Goal: Task Accomplishment & Management: Use online tool/utility

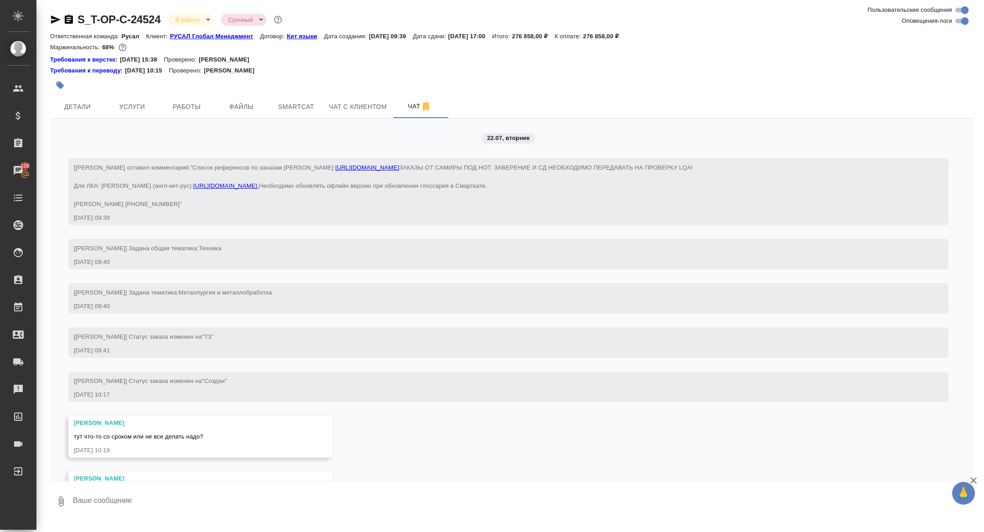
scroll to position [10587, 0]
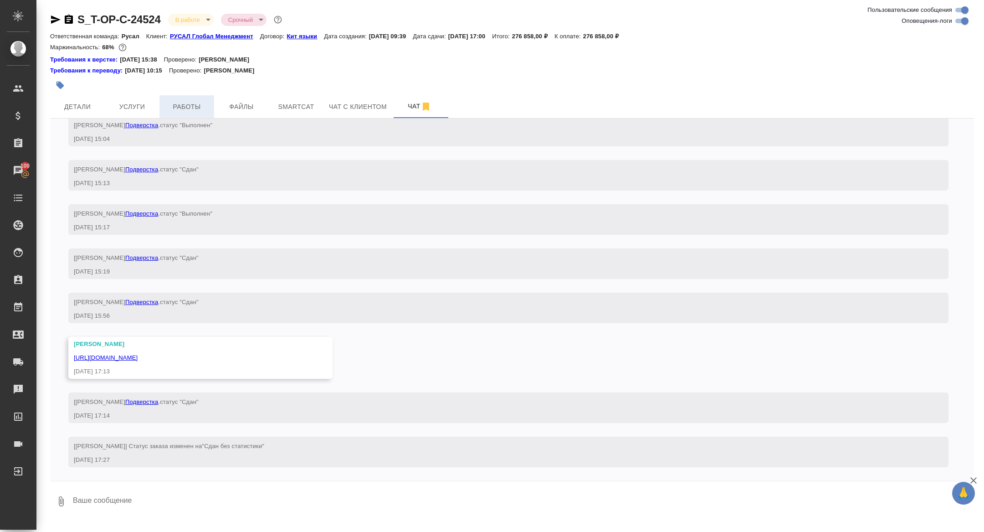
click at [186, 113] on button "Работы" at bounding box center [186, 106] width 55 height 23
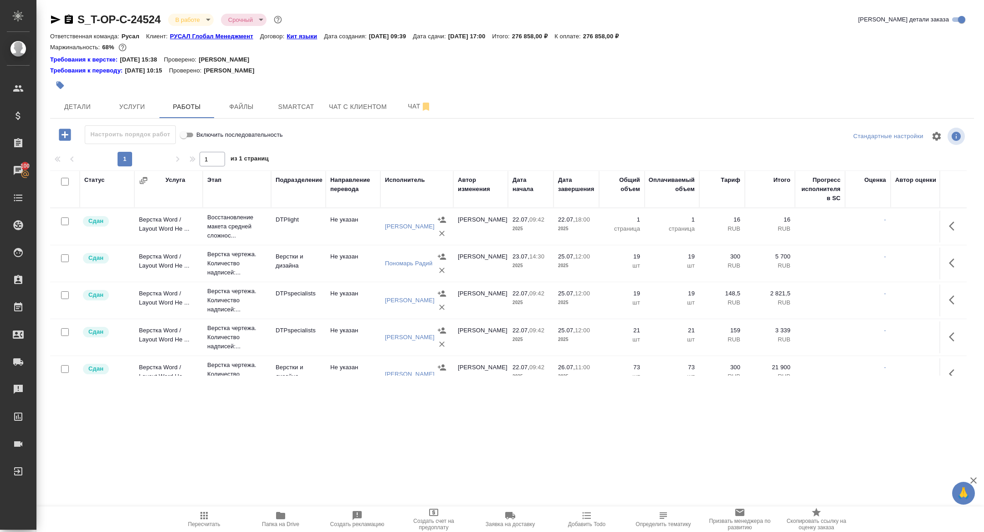
scroll to position [471, 0]
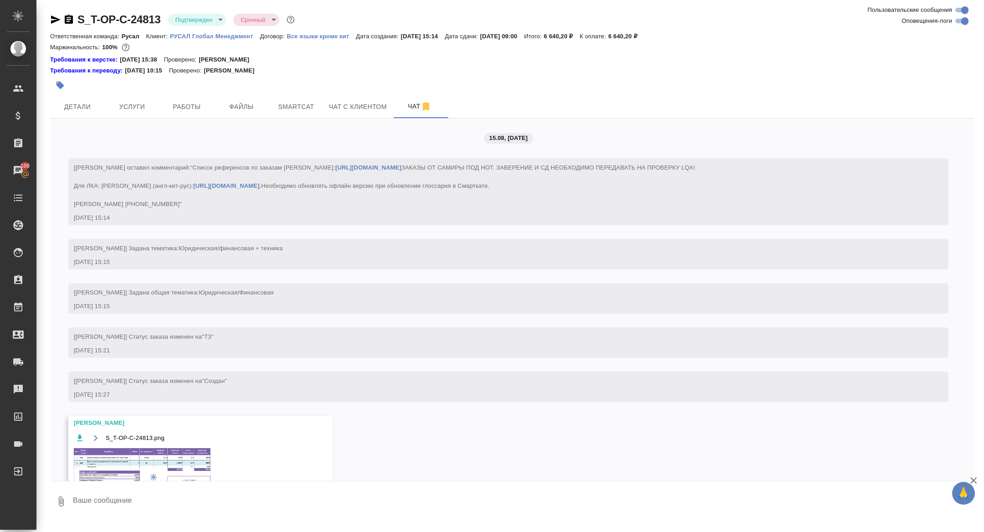
scroll to position [1898, 0]
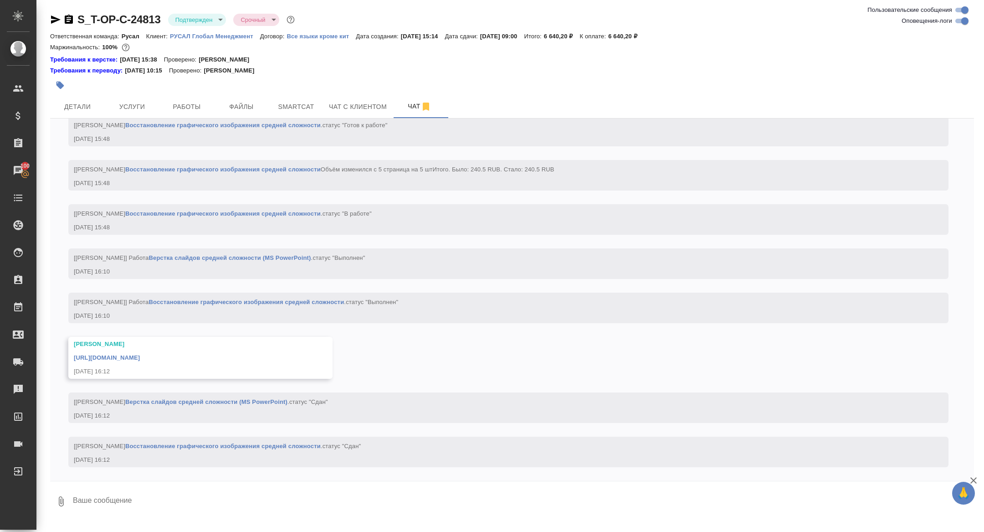
click at [140, 358] on link "https://drive.awatera.com/apps/files/files/10118291?dir=/Shares/%D0%A2-%D0%9E%D…" at bounding box center [107, 357] width 66 height 7
click at [124, 109] on span "Услуги" at bounding box center [132, 106] width 44 height 11
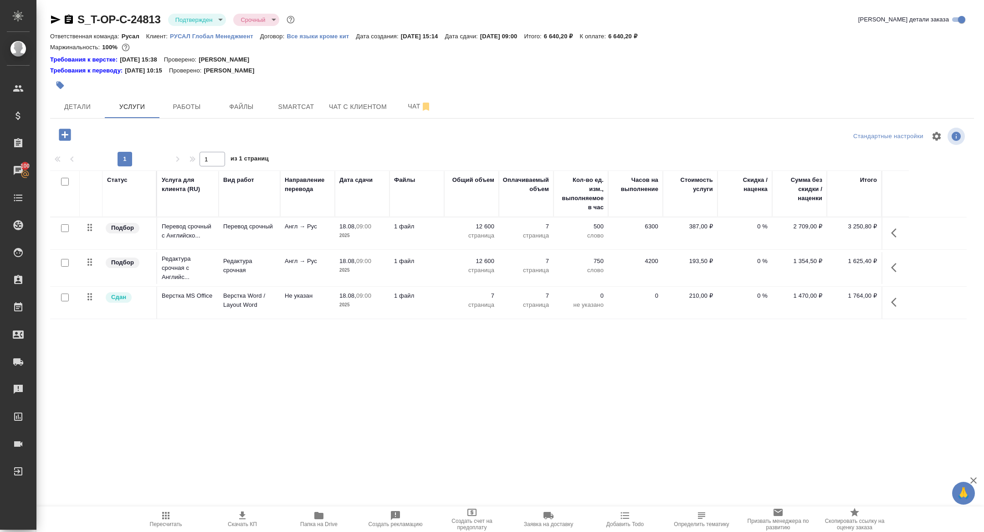
click at [69, 19] on icon "button" at bounding box center [68, 19] width 11 height 11
click at [80, 109] on span "Детали" at bounding box center [78, 106] width 44 height 11
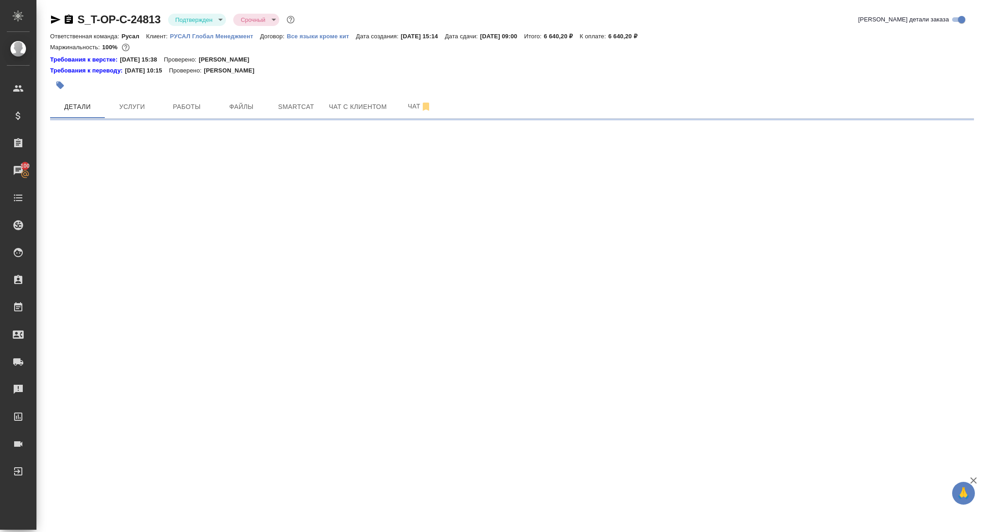
select select "RU"
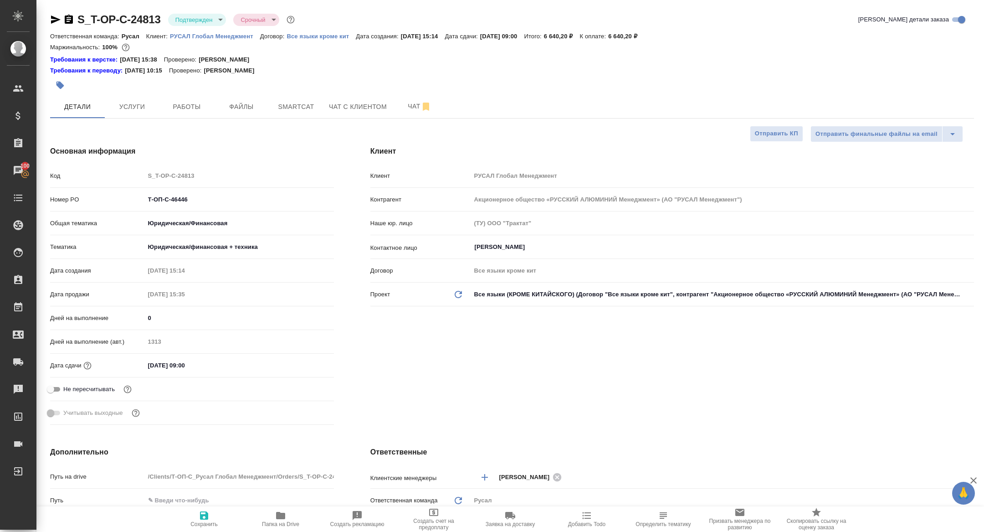
type textarea "x"
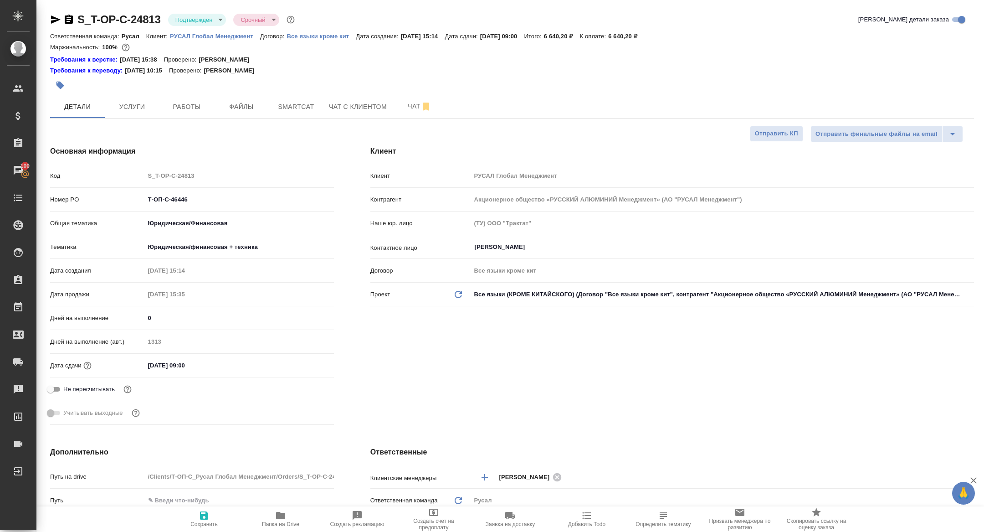
type textarea "x"
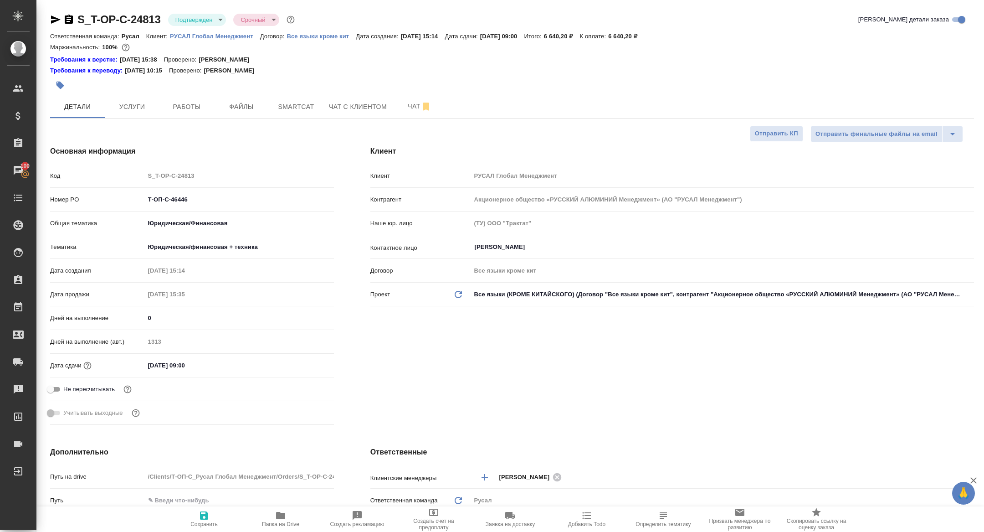
type textarea "x"
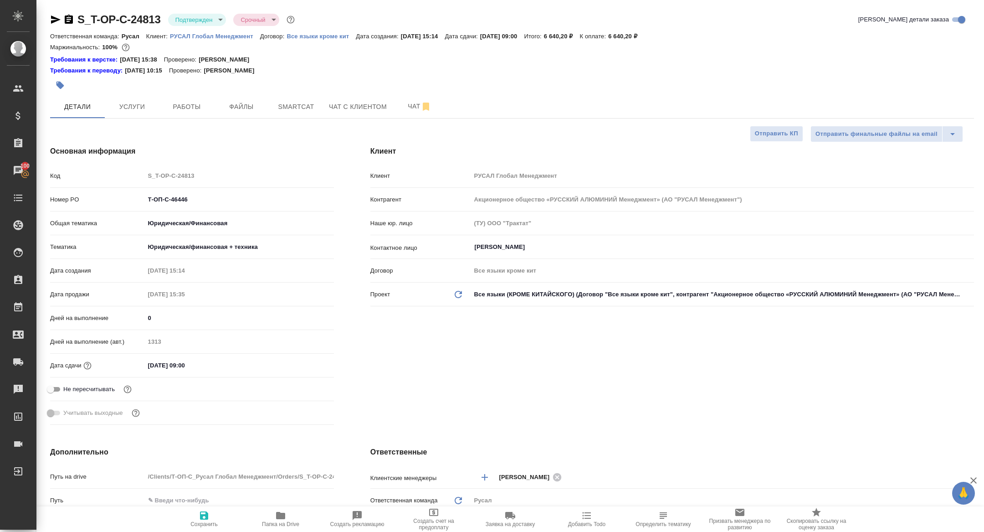
type textarea "x"
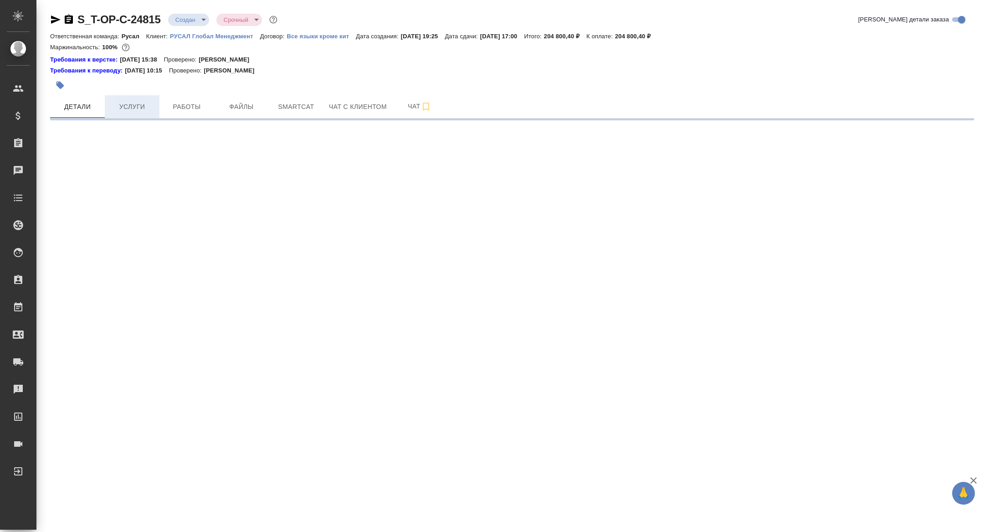
select select "RU"
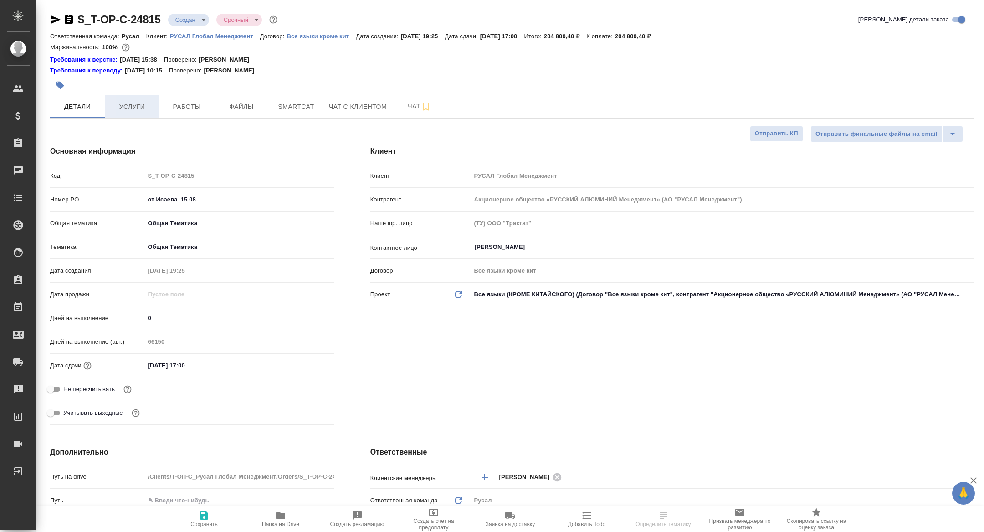
type textarea "x"
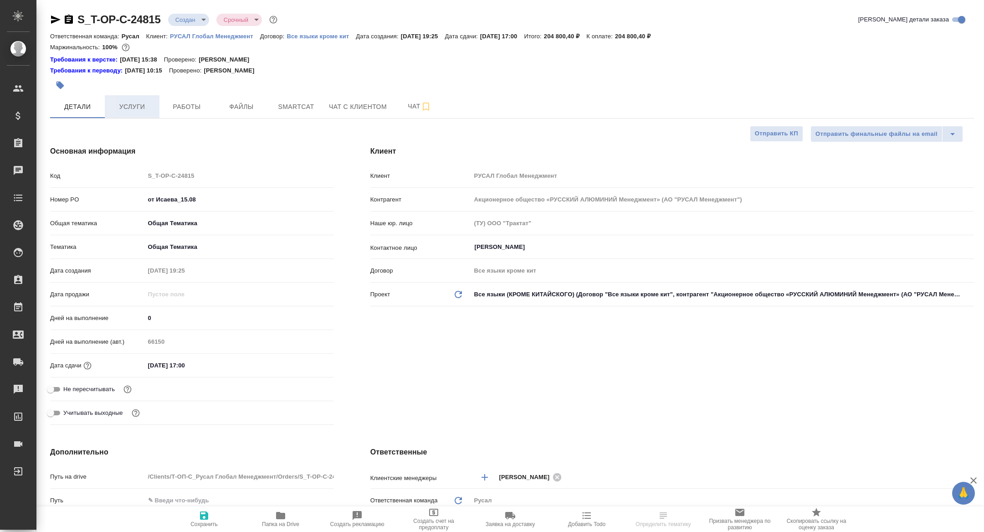
type textarea "x"
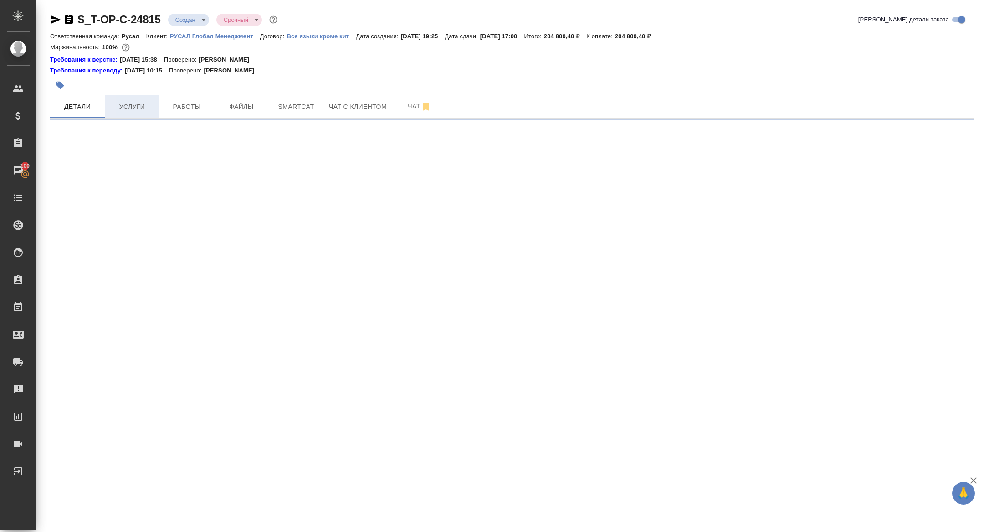
select select "RU"
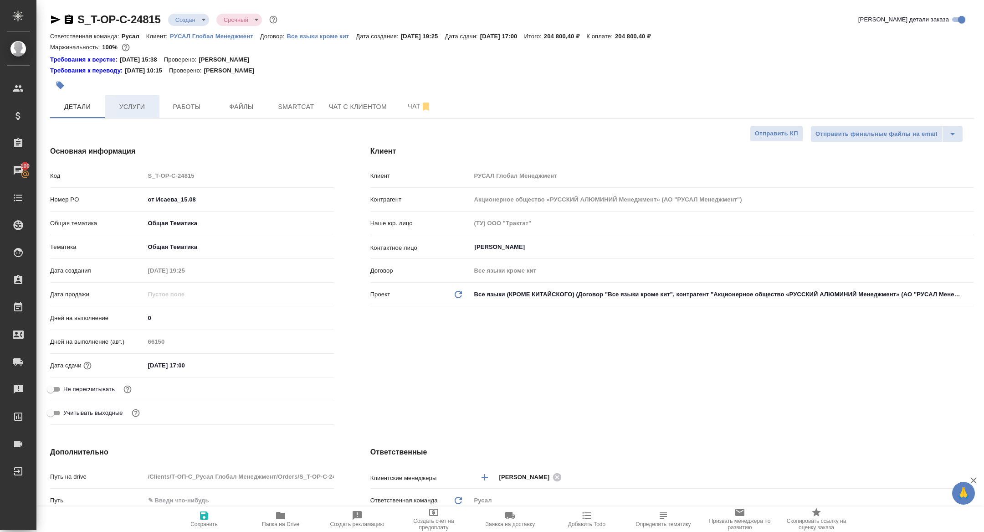
type textarea "x"
click at [190, 106] on span "Работы" at bounding box center [187, 106] width 44 height 11
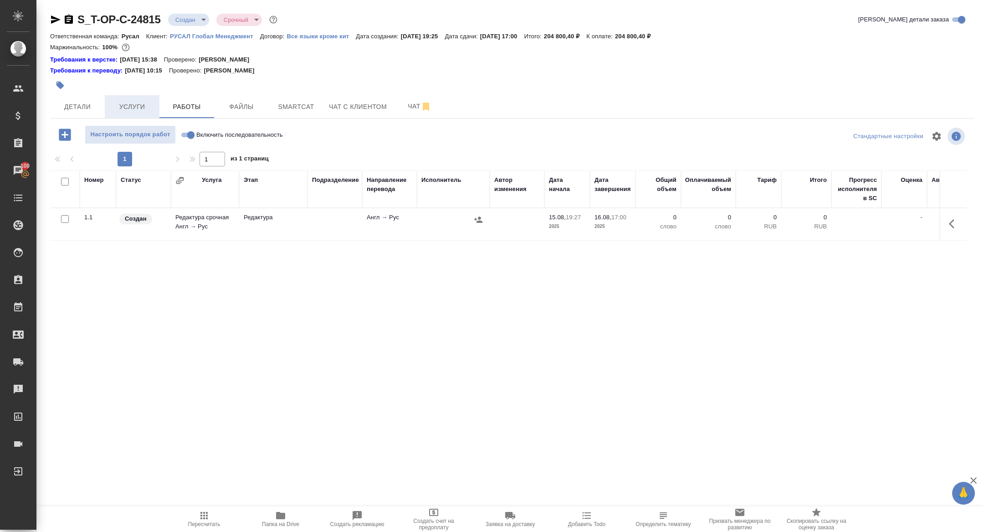
click at [123, 114] on button "Услуги" at bounding box center [132, 106] width 55 height 23
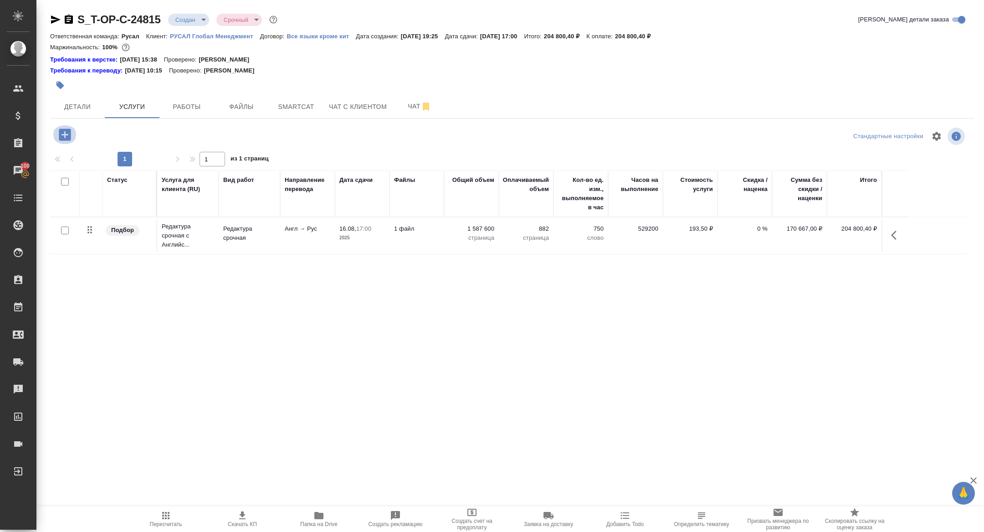
click at [59, 133] on icon "button" at bounding box center [65, 134] width 12 height 12
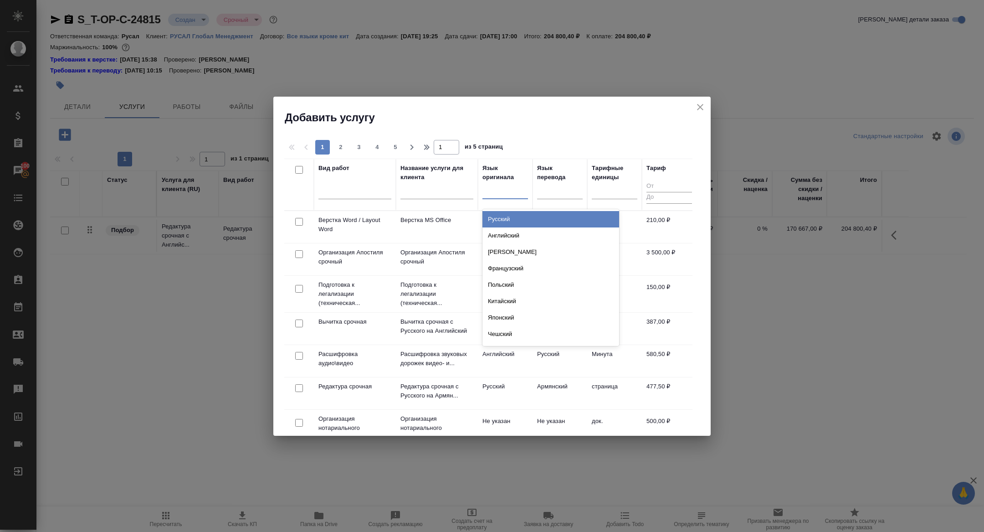
click at [491, 189] on div at bounding box center [505, 189] width 46 height 13
click at [511, 235] on div "Английский" at bounding box center [550, 235] width 137 height 16
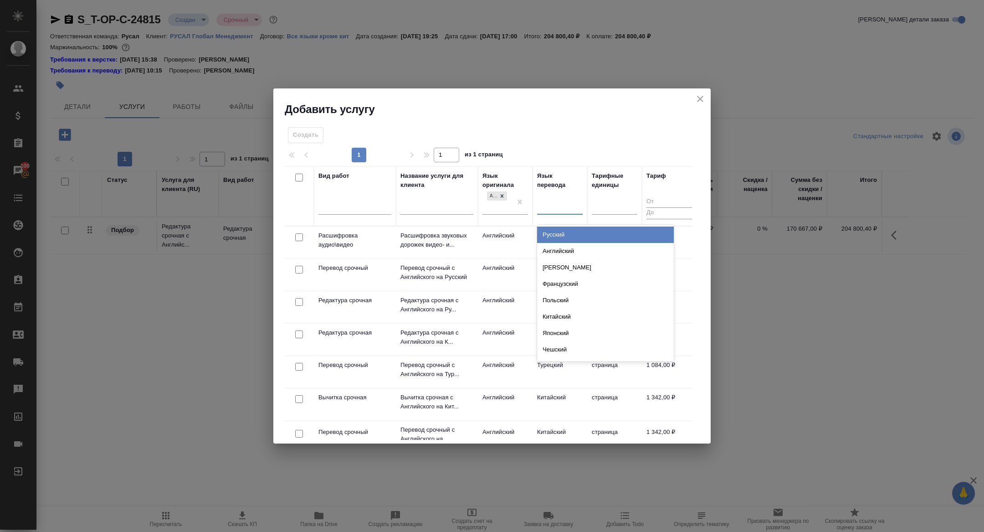
click at [556, 199] on div at bounding box center [560, 205] width 46 height 13
click at [556, 232] on div "Русский" at bounding box center [605, 234] width 137 height 16
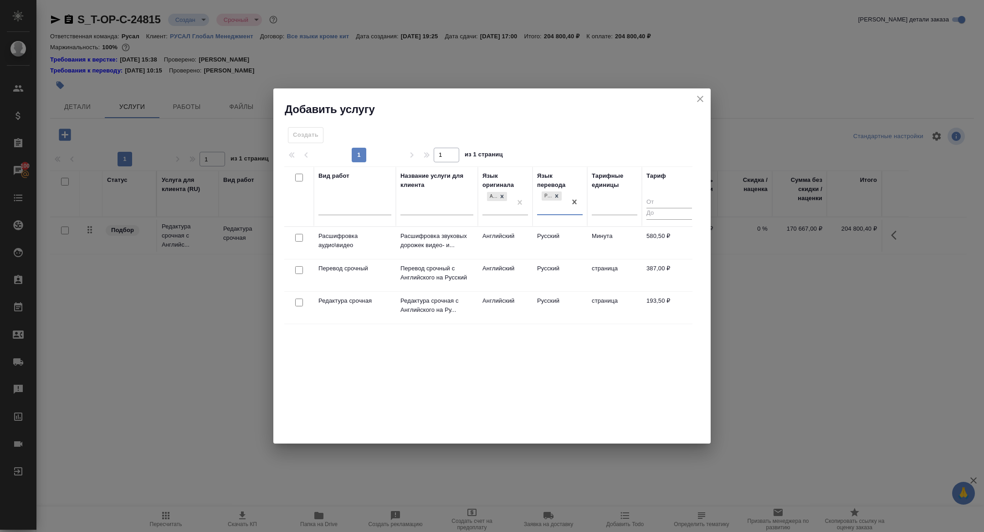
click at [338, 259] on td "Перевод срочный" at bounding box center [355, 243] width 82 height 32
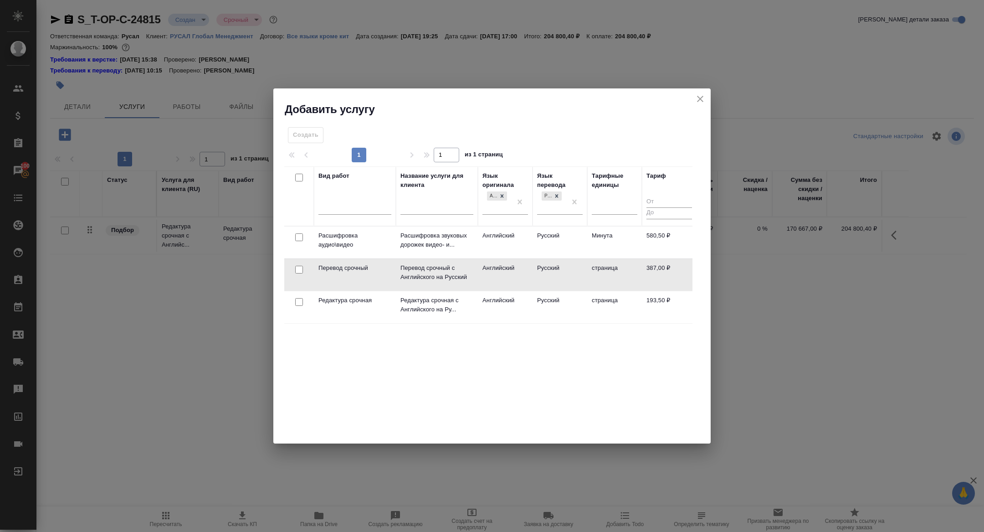
click at [338, 258] on td "Перевод срочный" at bounding box center [355, 242] width 82 height 32
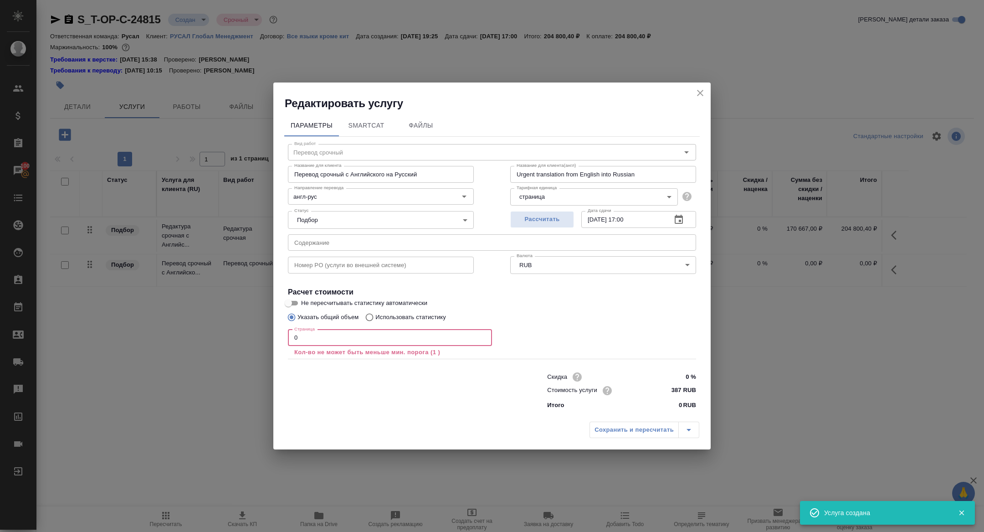
drag, startPoint x: 303, startPoint y: 340, endPoint x: 271, endPoint y: 340, distance: 32.3
click at [272, 340] on div "Редактировать услугу Параметры SmartCat Файлы Вид работ Перевод срочный Вид раб…" at bounding box center [492, 266] width 984 height 532
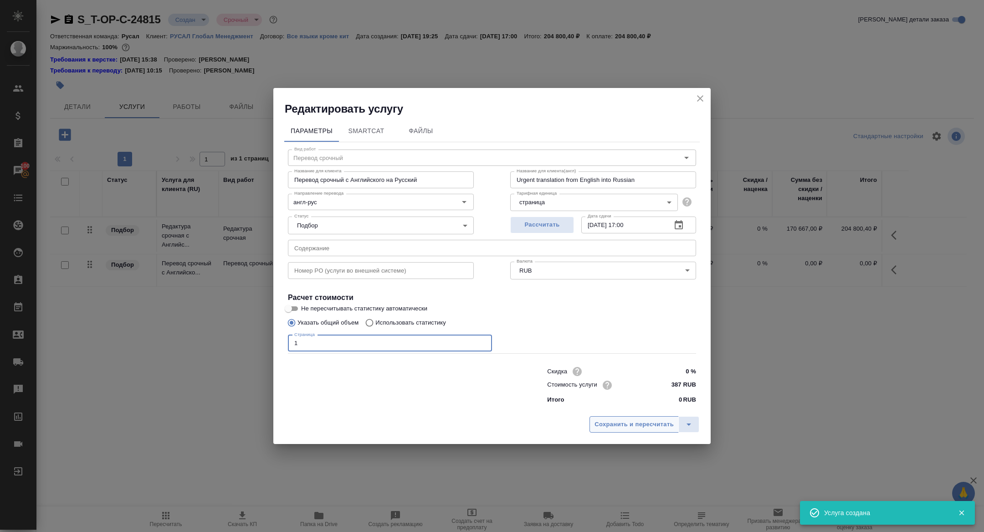
type input "1"
click at [615, 426] on span "Сохранить и пересчитать" at bounding box center [633, 424] width 79 height 10
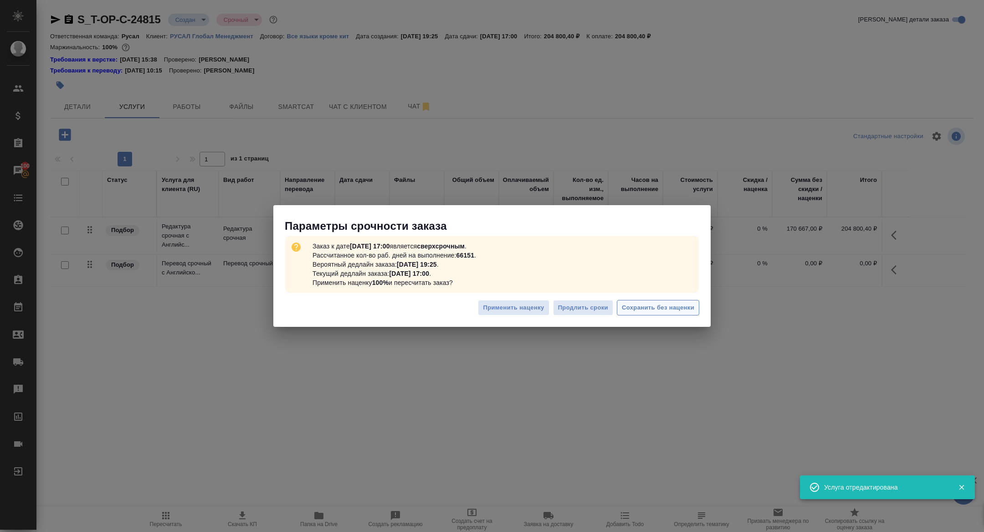
click at [629, 306] on span "Сохранить без наценки" at bounding box center [658, 307] width 72 height 10
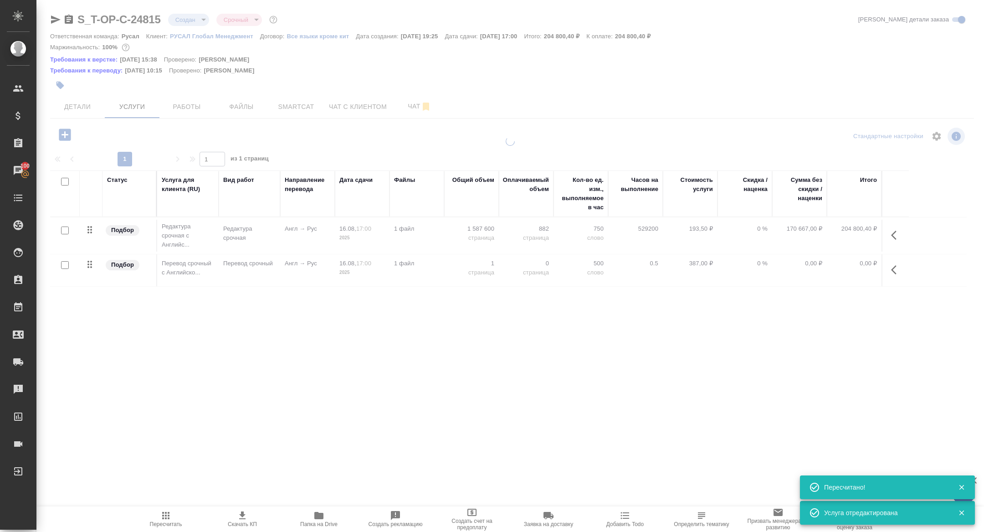
click at [182, 109] on div at bounding box center [509, 194] width 947 height 389
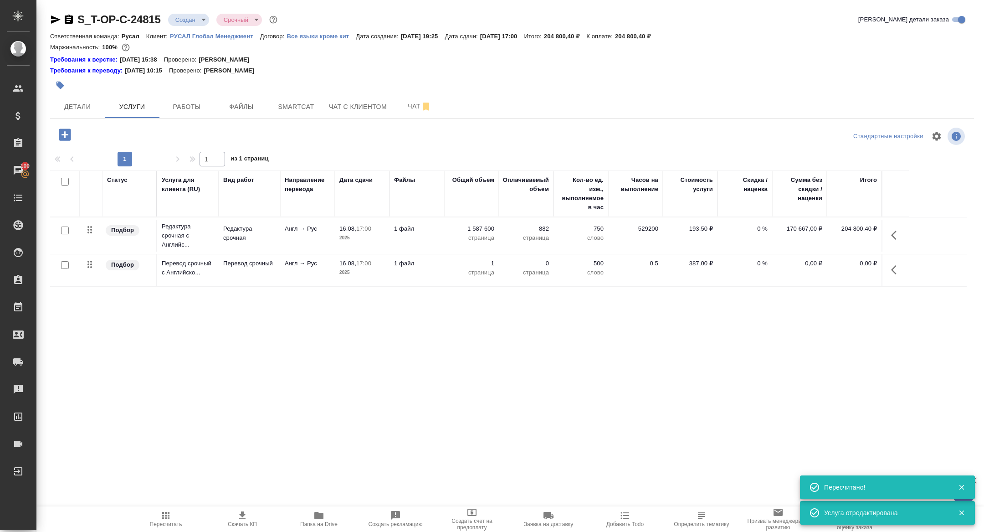
click at [182, 109] on span "Работы" at bounding box center [187, 106] width 44 height 11
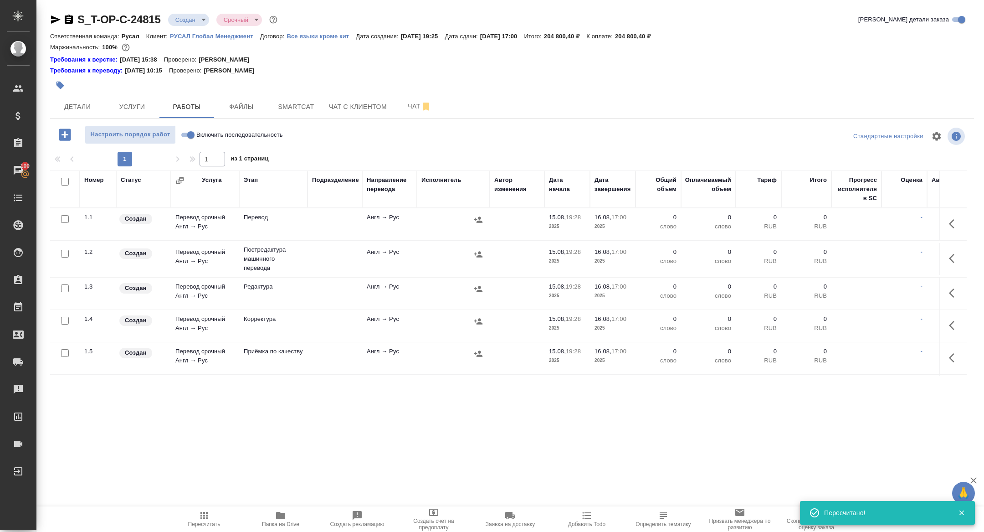
click at [64, 183] on input "checkbox" at bounding box center [65, 182] width 8 height 8
checkbox input "true"
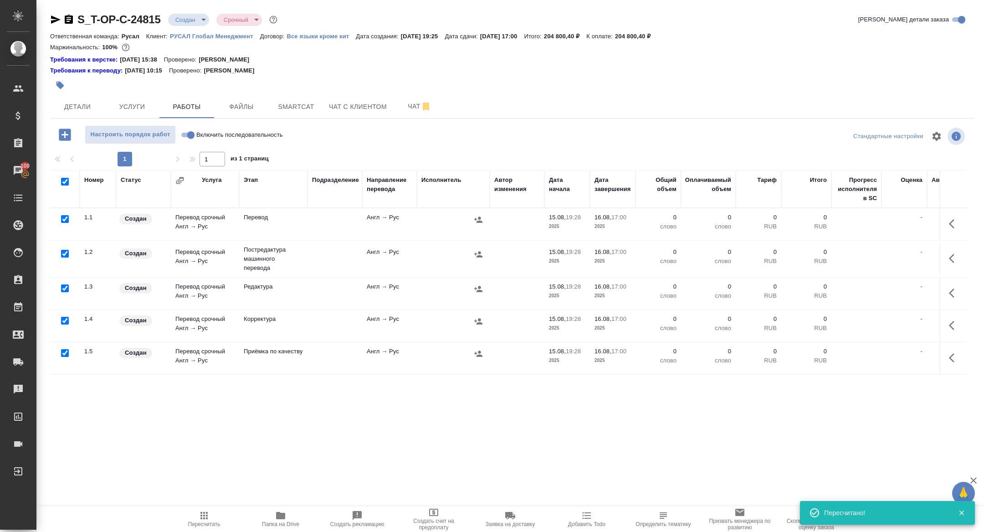
checkbox input "true"
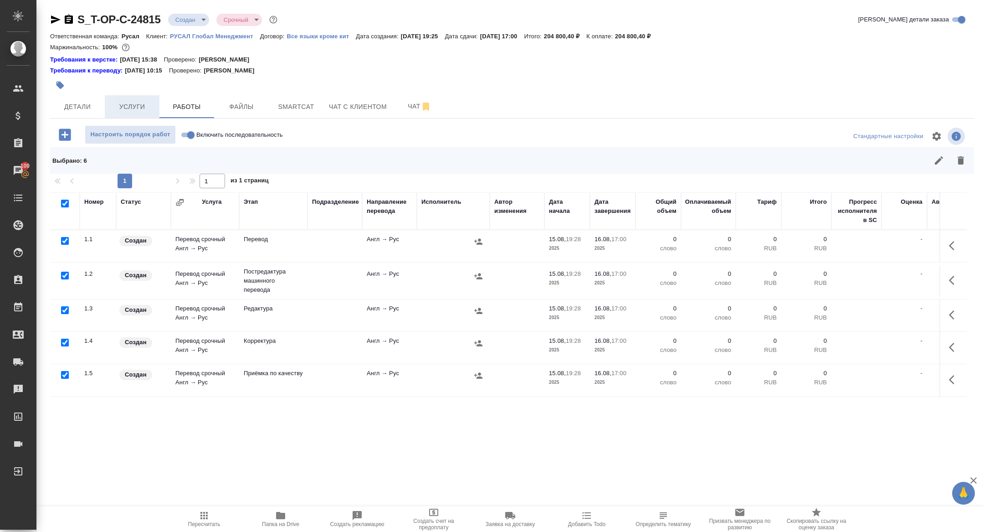
click at [128, 102] on span "Услуги" at bounding box center [132, 106] width 44 height 11
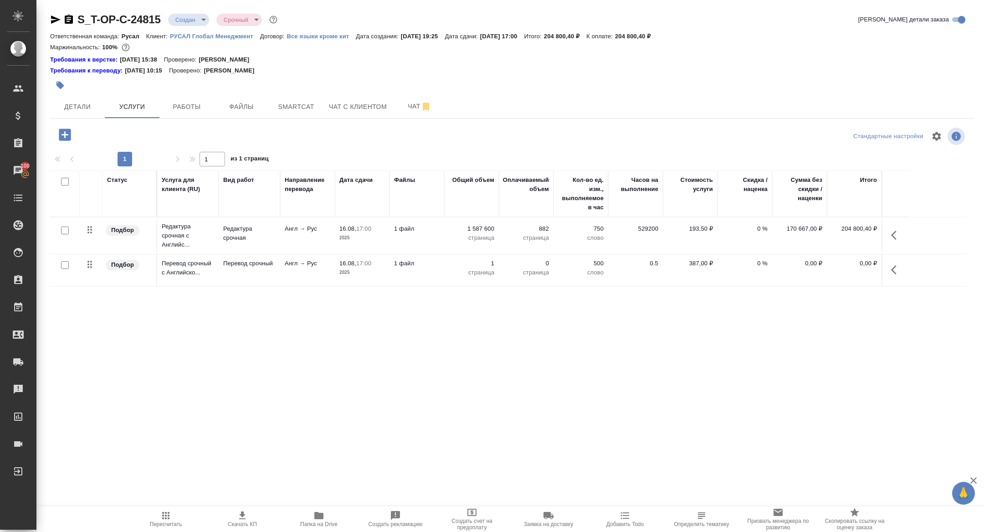
click at [891, 267] on icon "button" at bounding box center [896, 269] width 11 height 11
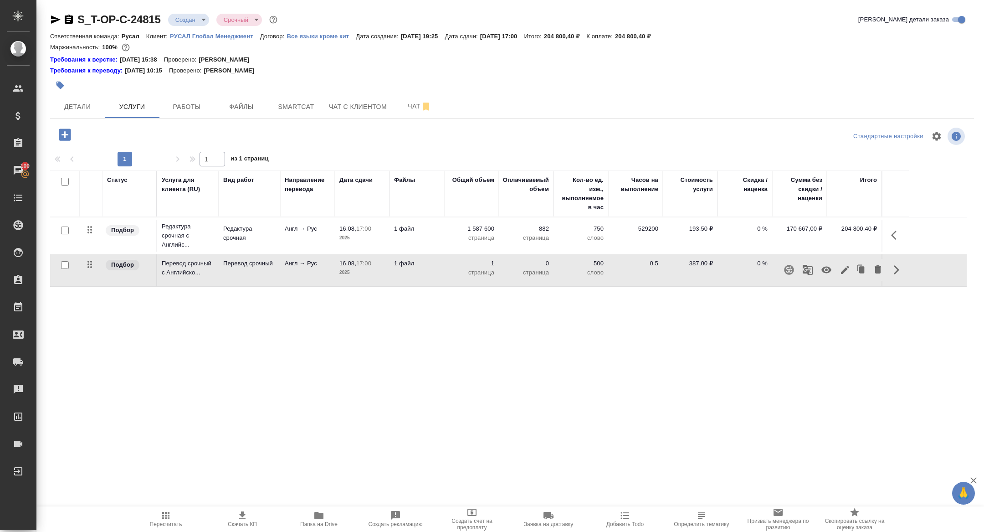
click at [791, 270] on icon "button" at bounding box center [789, 270] width 10 height 10
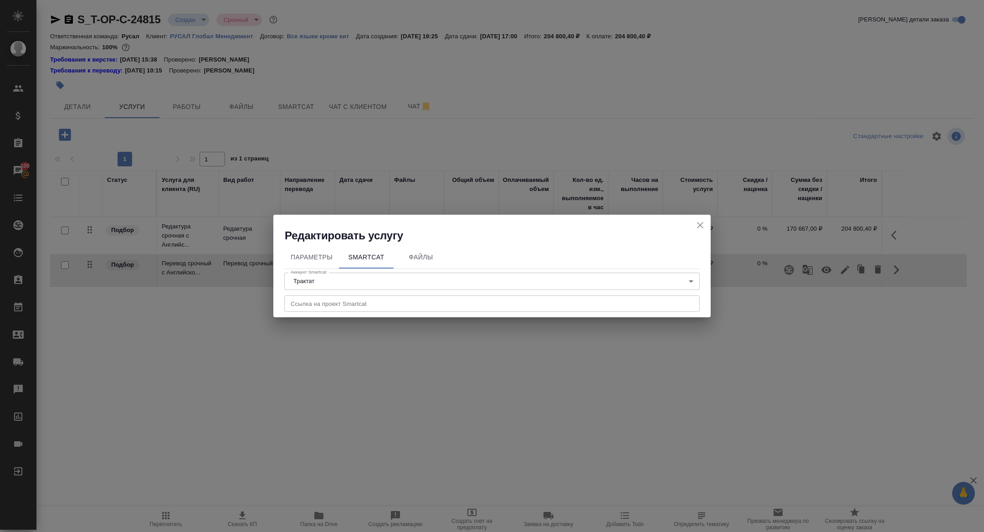
click at [380, 303] on input "text" at bounding box center [491, 303] width 415 height 16
paste input "https://smartcat.com/projects/3eca43c4-4714-433d-82f7-4c305b0a06f7/files"
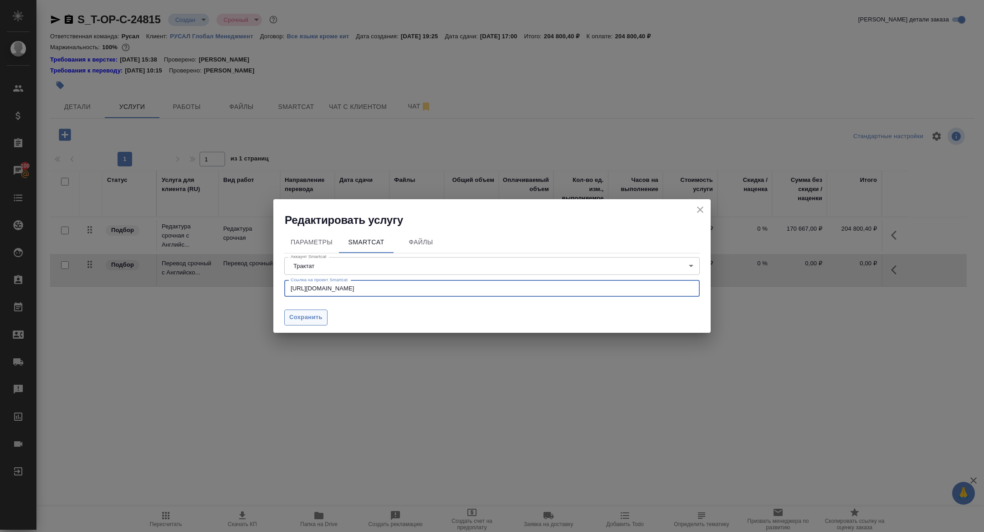
type input "https://smartcat.com/projects/3eca43c4-4714-433d-82f7-4c305b0a06f7/files"
click at [307, 321] on span "Сохранить" at bounding box center [305, 317] width 33 height 10
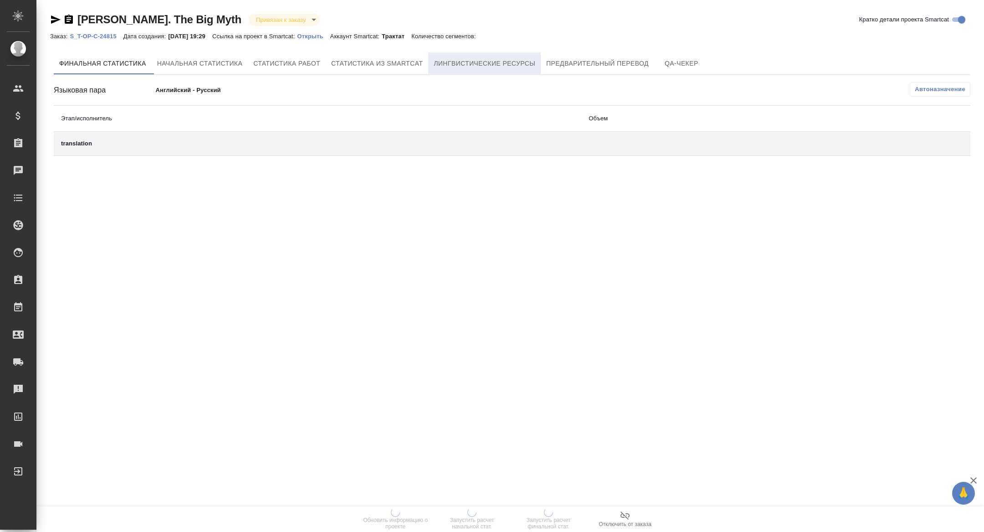
click at [486, 60] on span "Лингвистические ресурсы" at bounding box center [485, 63] width 102 height 11
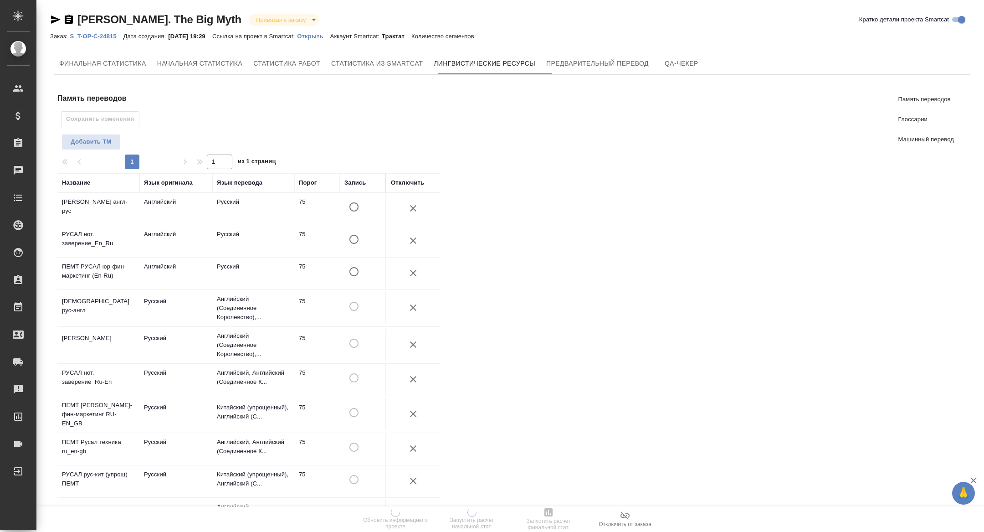
scroll to position [362, 0]
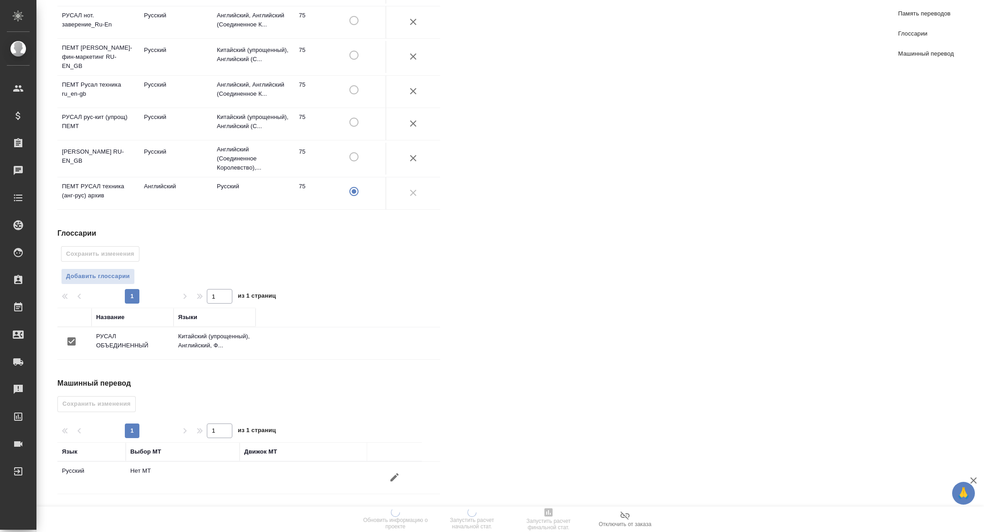
click at [389, 481] on icon "button" at bounding box center [394, 476] width 11 height 11
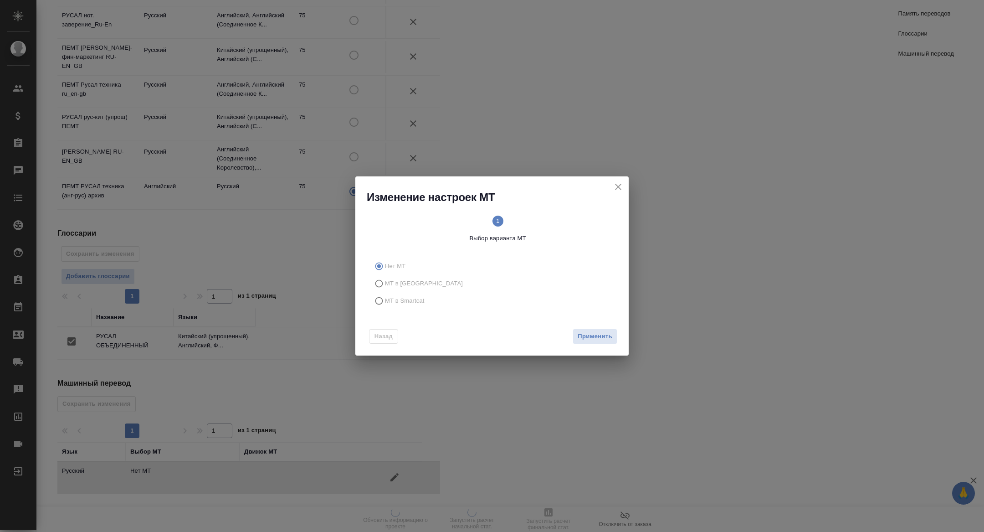
drag, startPoint x: 397, startPoint y: 297, endPoint x: 495, endPoint y: 324, distance: 101.5
click at [397, 297] on span "МТ в Smartcat" at bounding box center [405, 300] width 40 height 9
click at [385, 297] on input "МТ в Smartcat" at bounding box center [377, 300] width 15 height 17
radio input "true"
click at [595, 338] on span "Вперед" at bounding box center [600, 336] width 23 height 10
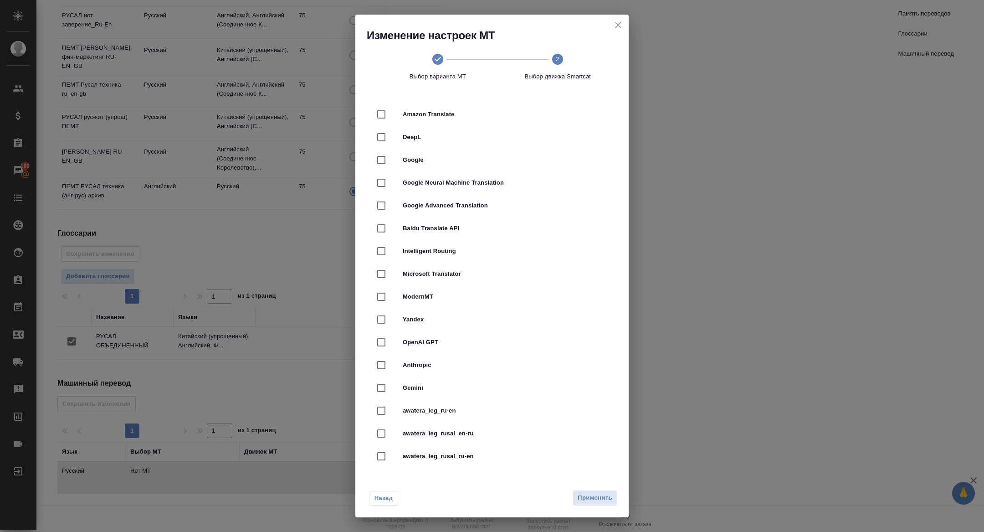
click at [407, 140] on span "DeepL" at bounding box center [505, 137] width 204 height 9
checkbox input "true"
click at [604, 499] on span "Применить" at bounding box center [595, 497] width 35 height 10
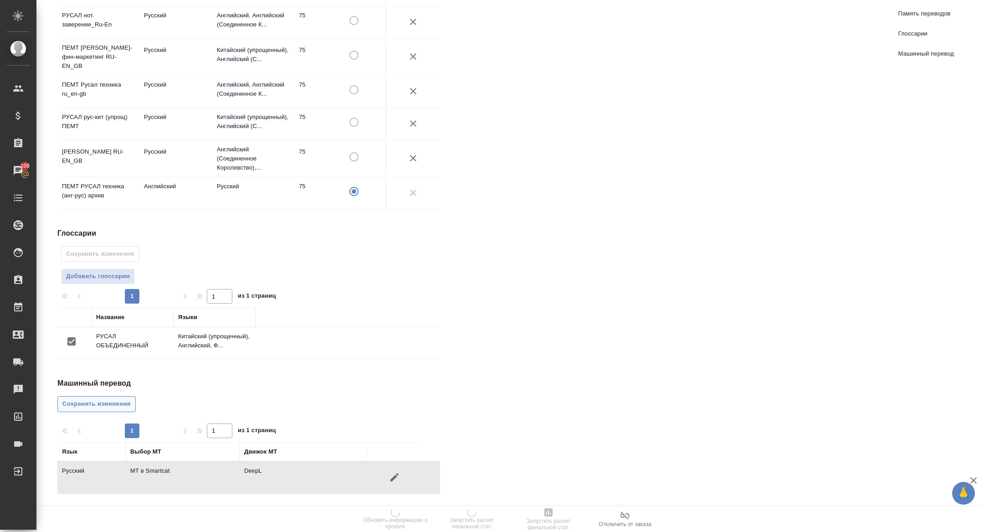
click at [107, 409] on span "Сохранить изменения" at bounding box center [96, 404] width 68 height 10
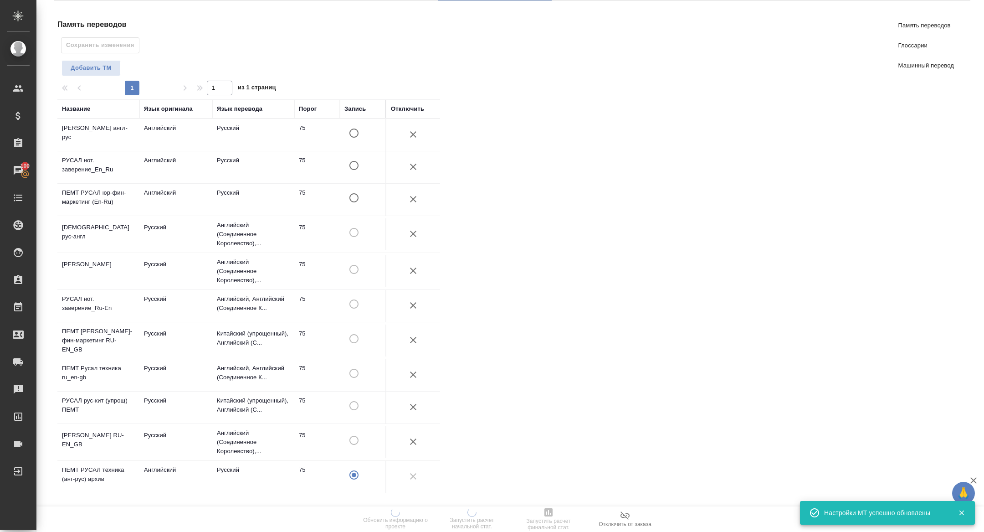
scroll to position [0, 0]
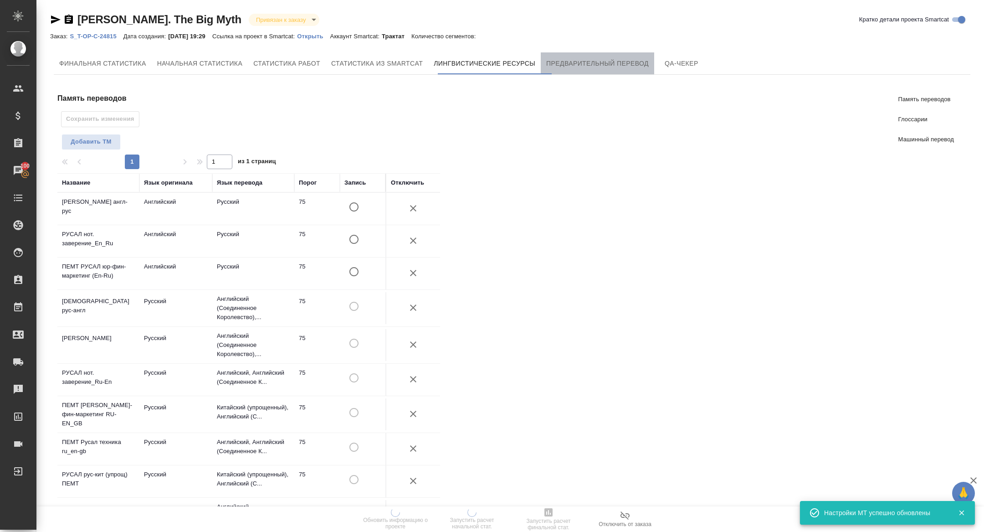
click at [602, 68] on span "Предварительный перевод" at bounding box center [597, 63] width 102 height 11
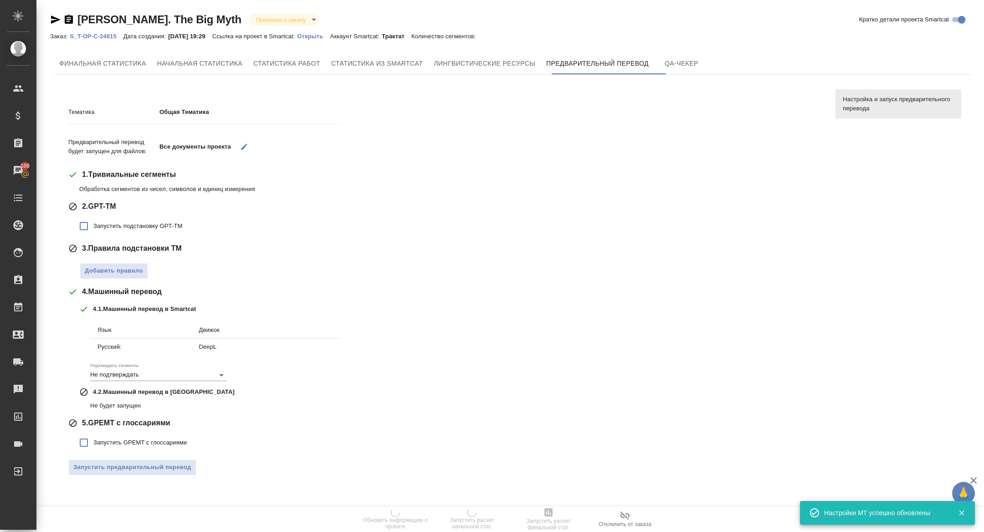
click at [144, 222] on span "Запустить подстановку GPT-TM" at bounding box center [137, 225] width 89 height 9
click at [93, 222] on input "Запустить подстановку GPT-TM" at bounding box center [83, 225] width 19 height 19
checkbox input "true"
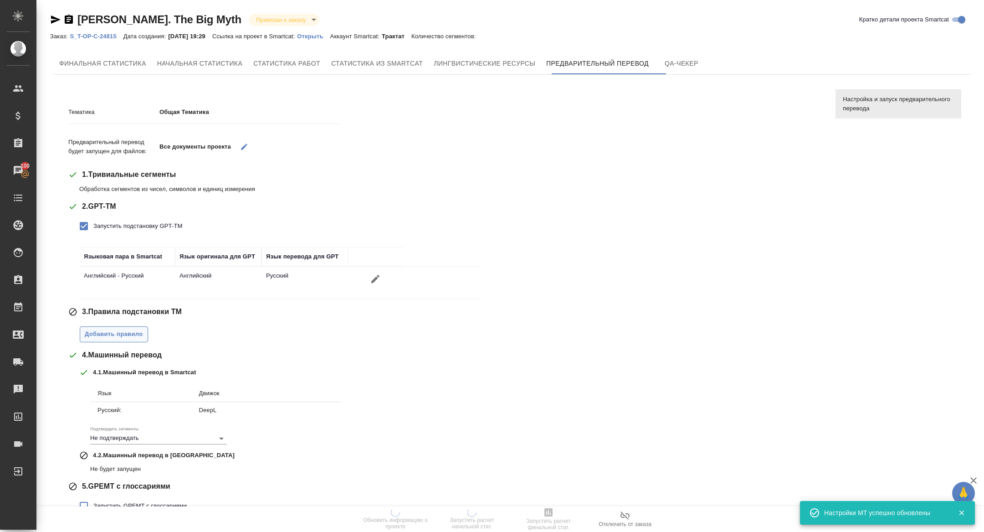
click at [132, 332] on span "Добавить правило" at bounding box center [114, 334] width 58 height 10
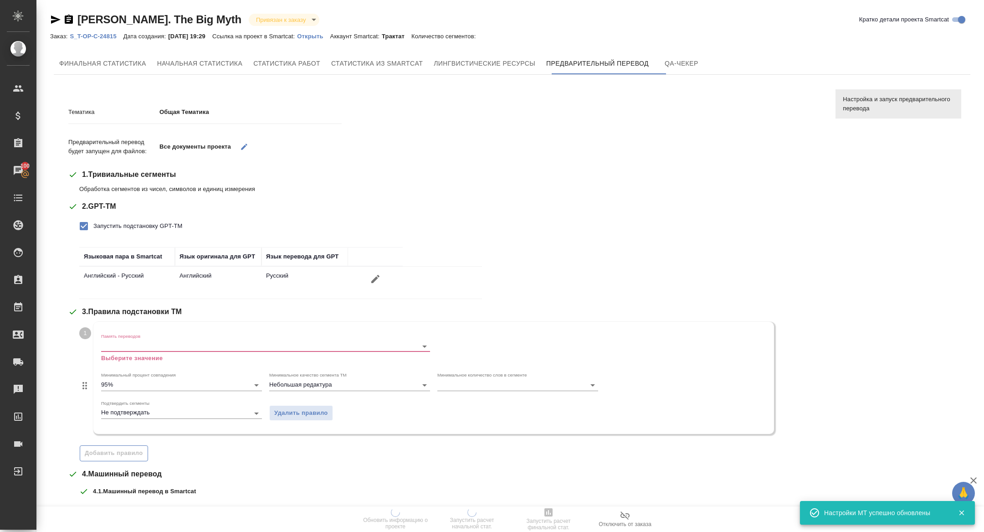
click at [134, 340] on input "Память переводов" at bounding box center [251, 345] width 300 height 11
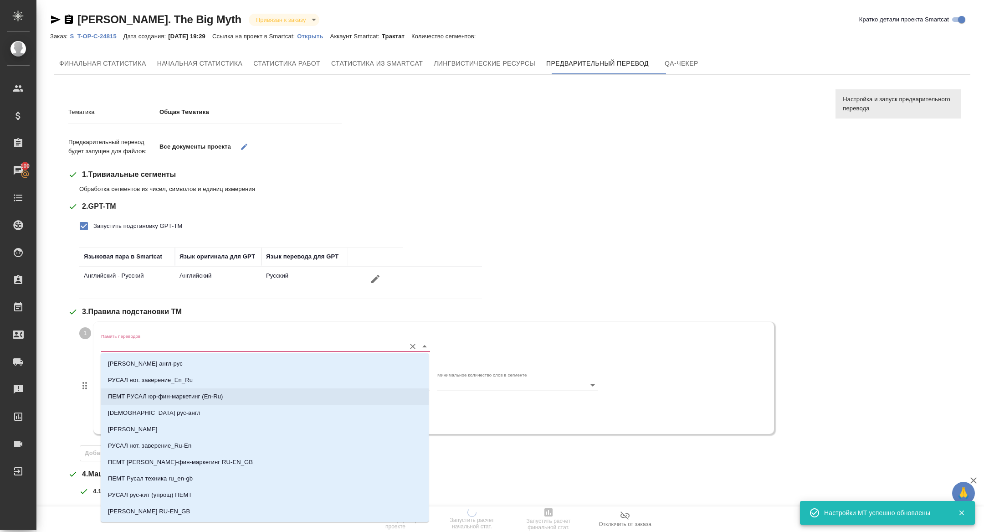
click at [193, 395] on p "ПЕМТ РУСАЛ юр-фин-маркетинг (En-Ru)" at bounding box center [165, 396] width 115 height 9
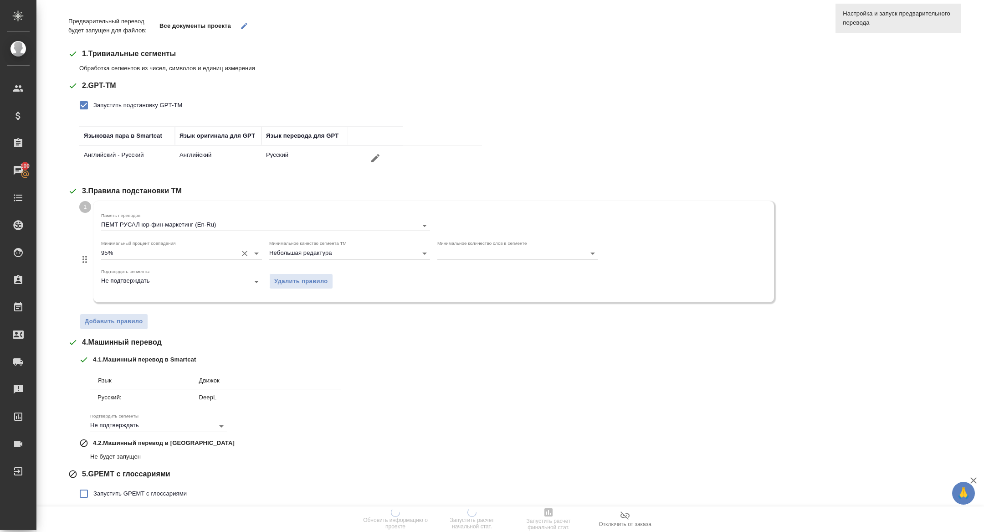
scroll to position [151, 0]
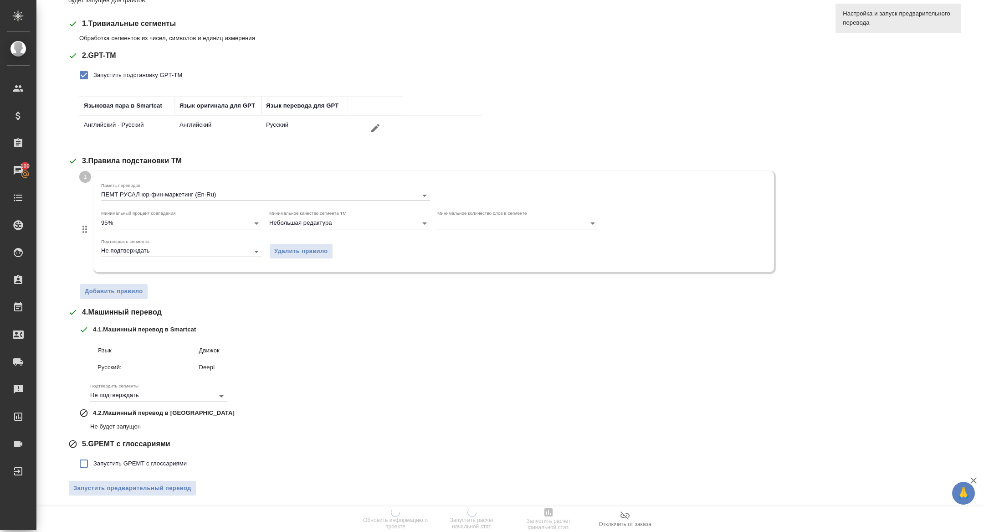
click at [110, 454] on label "Запустить GPEMT с глоссариями" at bounding box center [130, 463] width 113 height 19
click at [93, 454] on input "Запустить GPEMT с глоссариями" at bounding box center [83, 463] width 19 height 19
checkbox input "true"
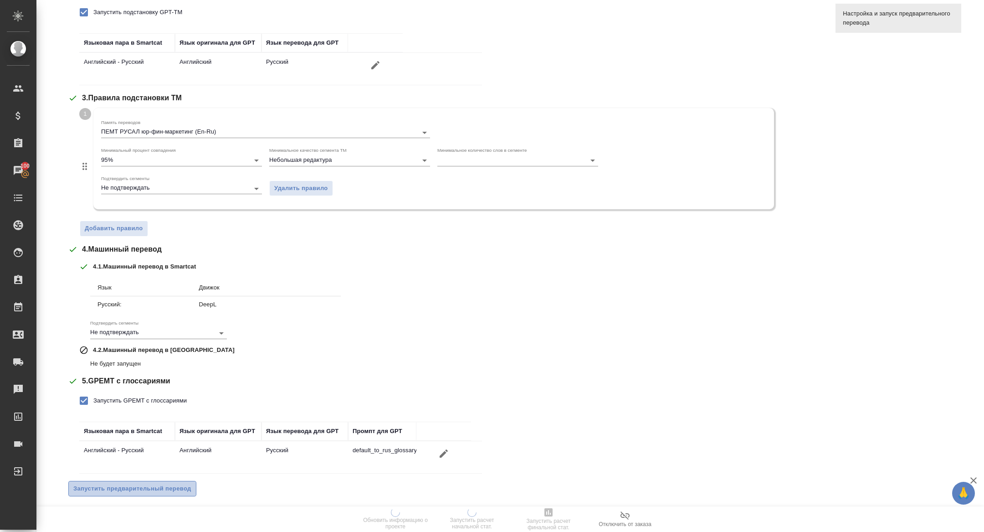
click at [129, 483] on span "Запустить предварительный перевод" at bounding box center [132, 488] width 118 height 10
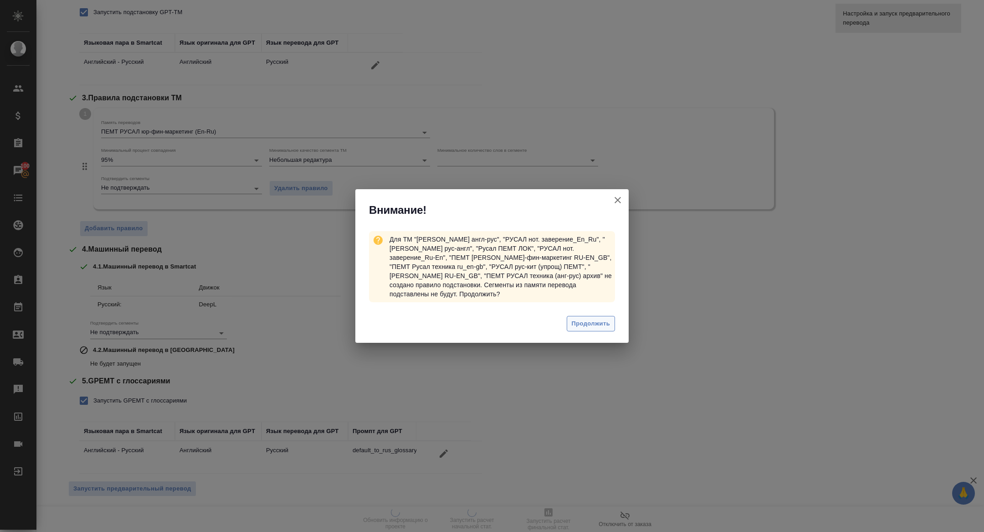
click at [594, 318] on span "Продолжить" at bounding box center [591, 323] width 38 height 10
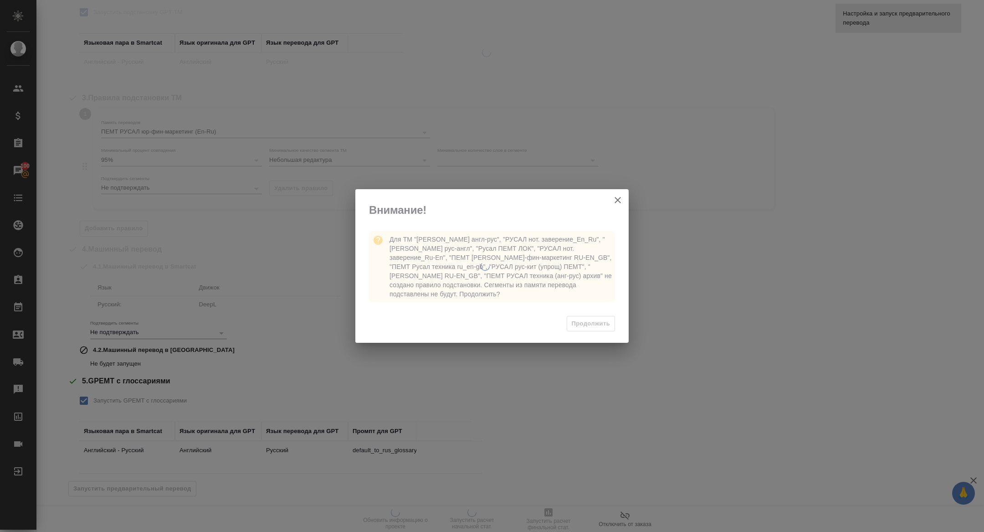
scroll to position [0, 0]
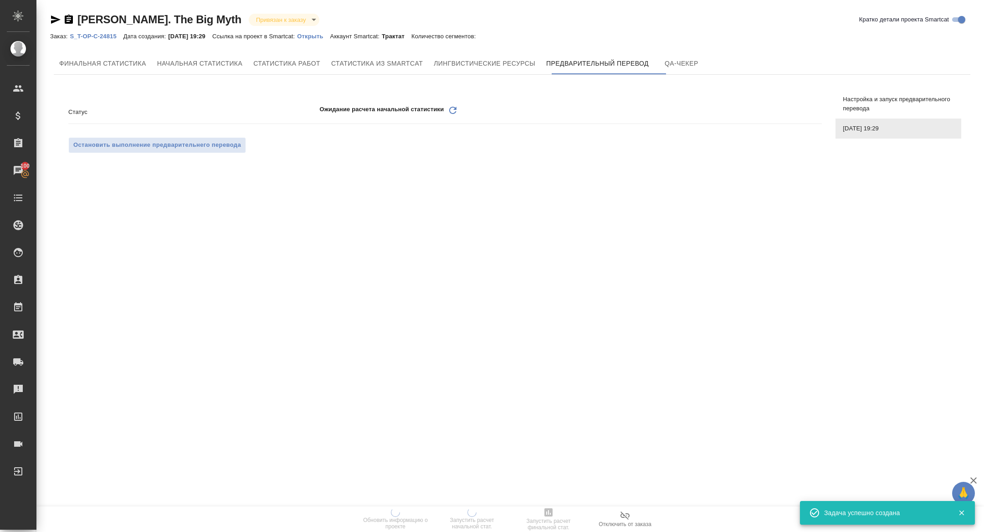
click at [455, 109] on div ".cls-1 fill:#fff; AWATERA Zhuravleva Alexandra Клиенты Спецификации Заказы 100 …" at bounding box center [492, 266] width 984 height 532
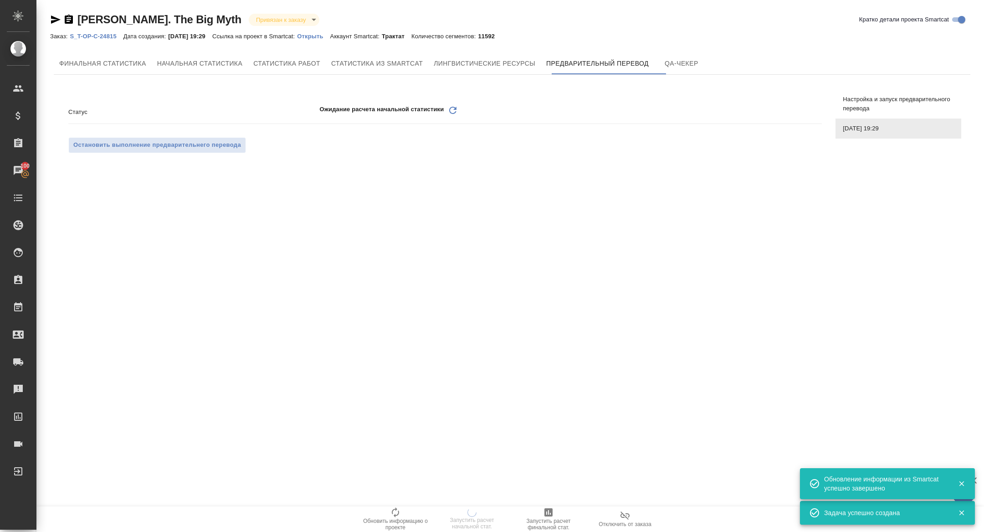
click at [456, 113] on icon at bounding box center [452, 110] width 7 height 7
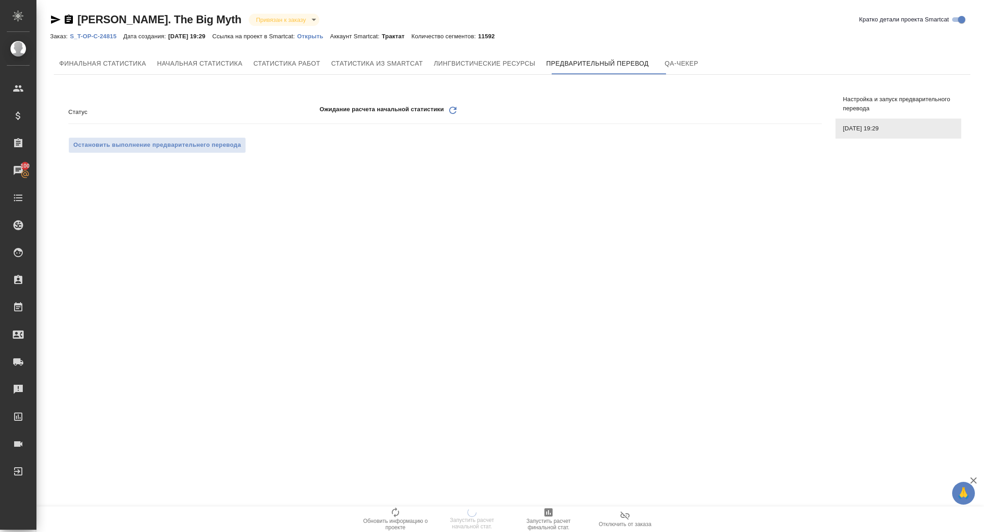
click at [448, 102] on div "Статус Ожидание расчета начальной статистики Обновить Остановить выполнение пре…" at bounding box center [444, 129] width 753 height 64
click at [457, 115] on icon "Обновить" at bounding box center [452, 110] width 11 height 11
click at [448, 109] on icon "Обновить" at bounding box center [452, 110] width 11 height 11
click at [459, 111] on div "Ожидание расчета начальной статистики Обновить" at bounding box center [570, 112] width 502 height 14
click at [449, 112] on icon "Обновить" at bounding box center [452, 110] width 11 height 11
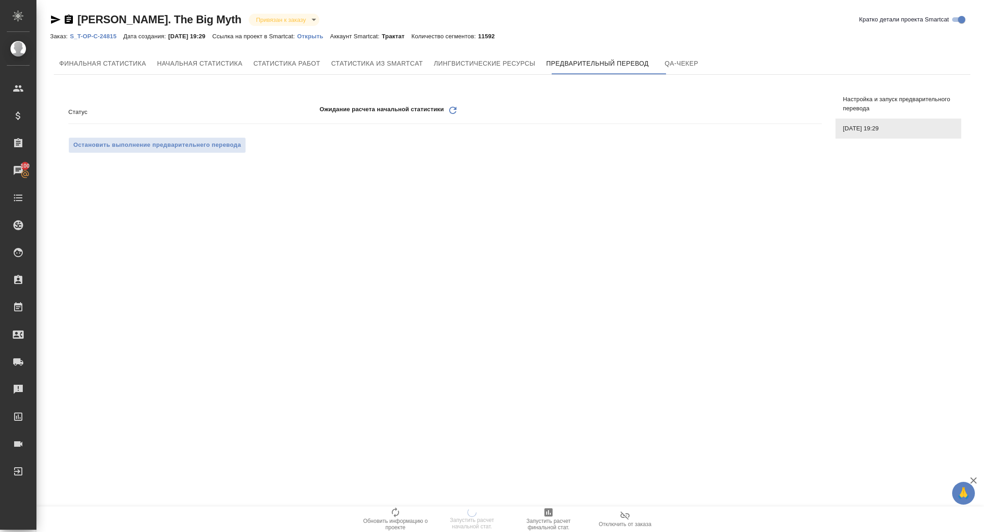
click at [454, 111] on icon "Обновить" at bounding box center [452, 110] width 11 height 11
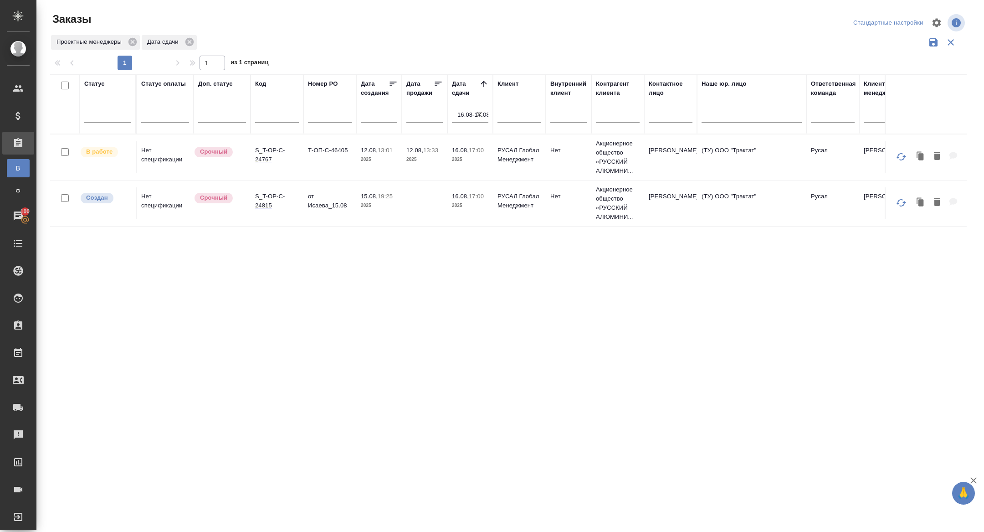
click at [478, 116] on icon "button" at bounding box center [479, 114] width 9 height 9
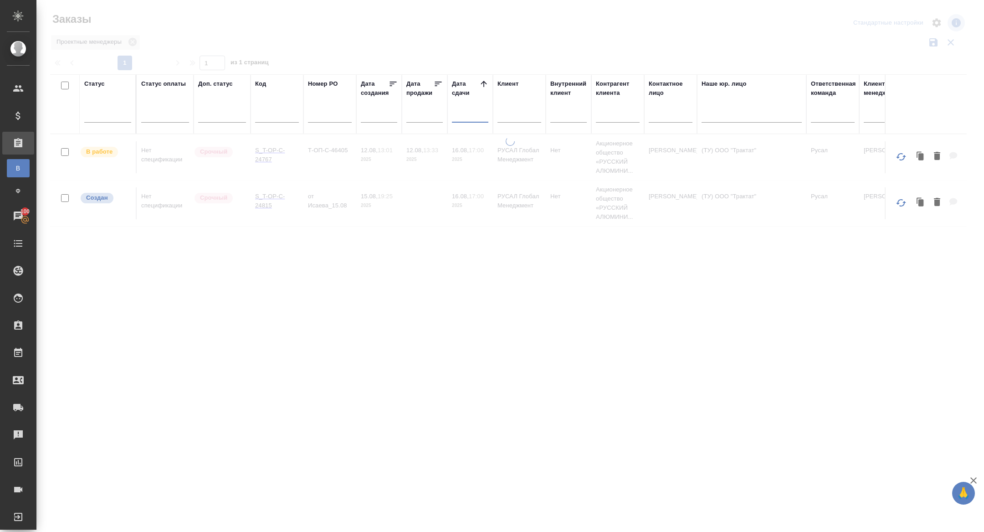
click at [464, 116] on input "text" at bounding box center [472, 114] width 31 height 13
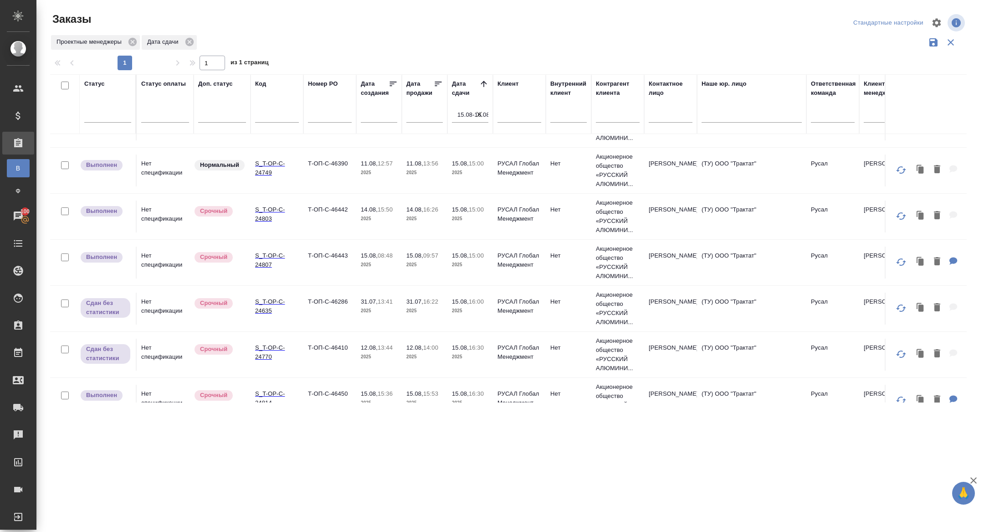
scroll to position [879, 0]
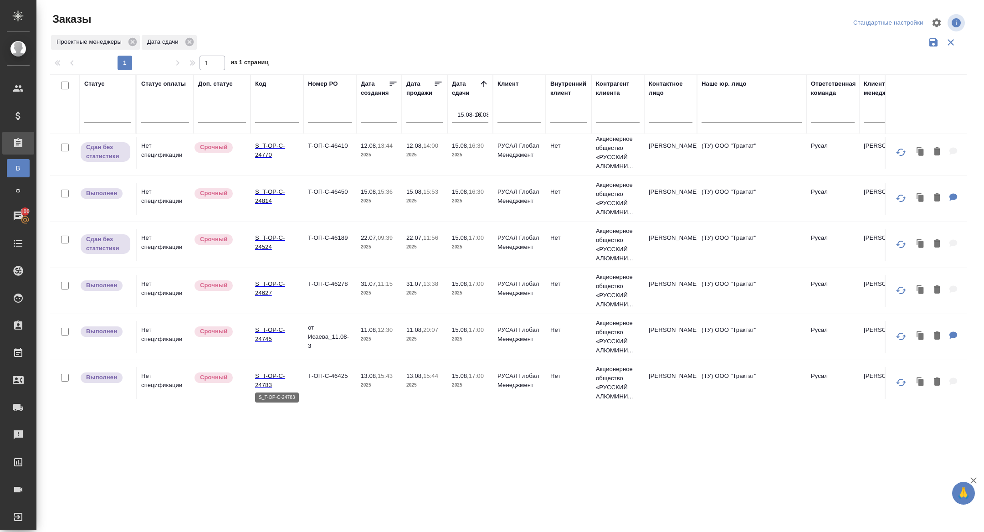
click at [272, 380] on p "S_T-OP-C-24783" at bounding box center [277, 380] width 44 height 18
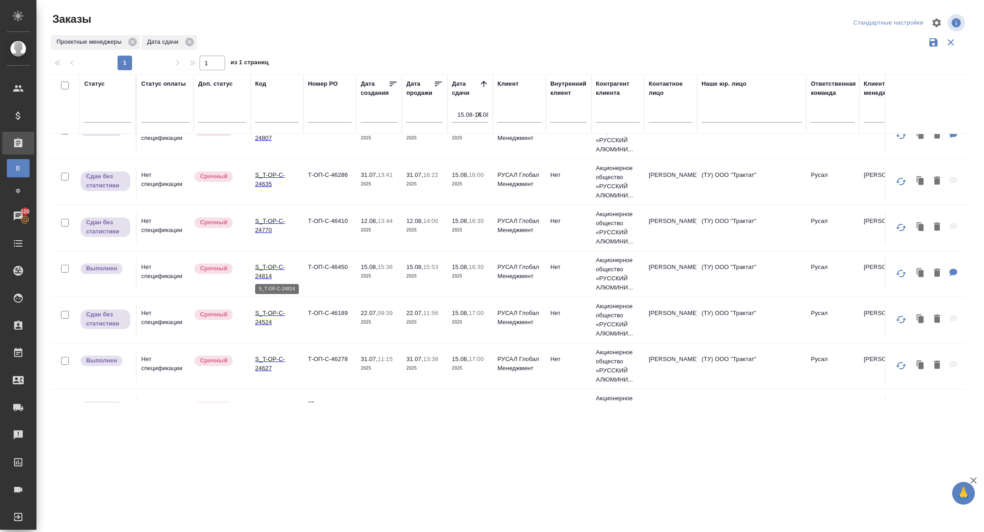
scroll to position [796, 0]
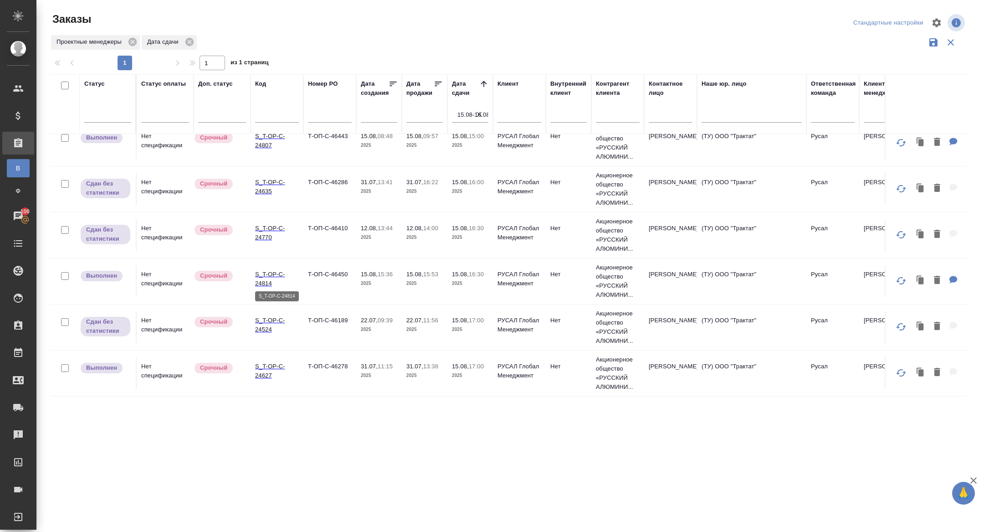
click at [262, 276] on p "S_T-OP-C-24814" at bounding box center [277, 279] width 44 height 18
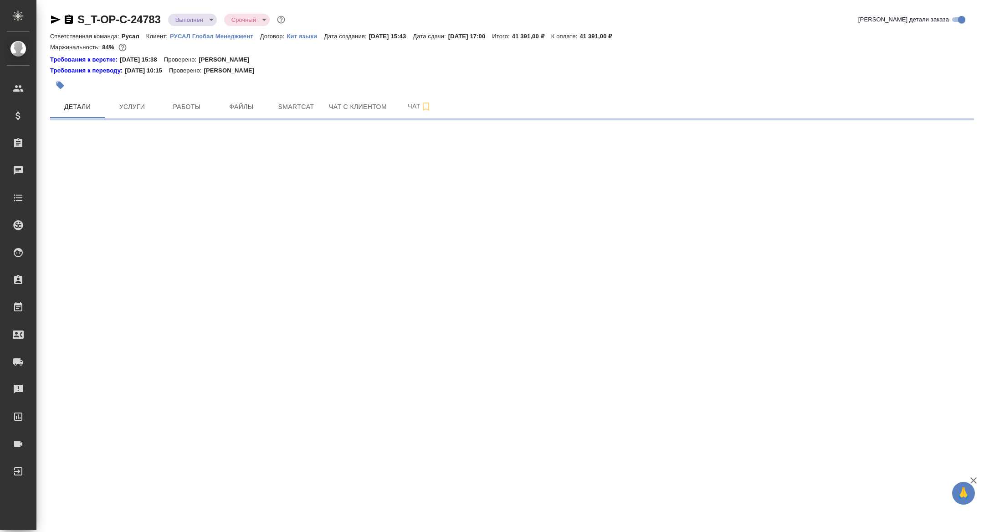
select select "RU"
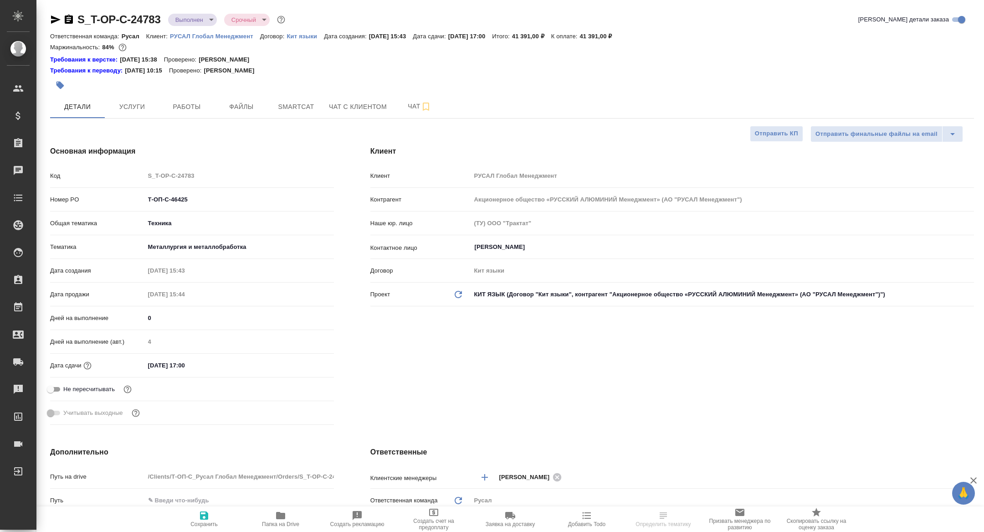
type textarea "x"
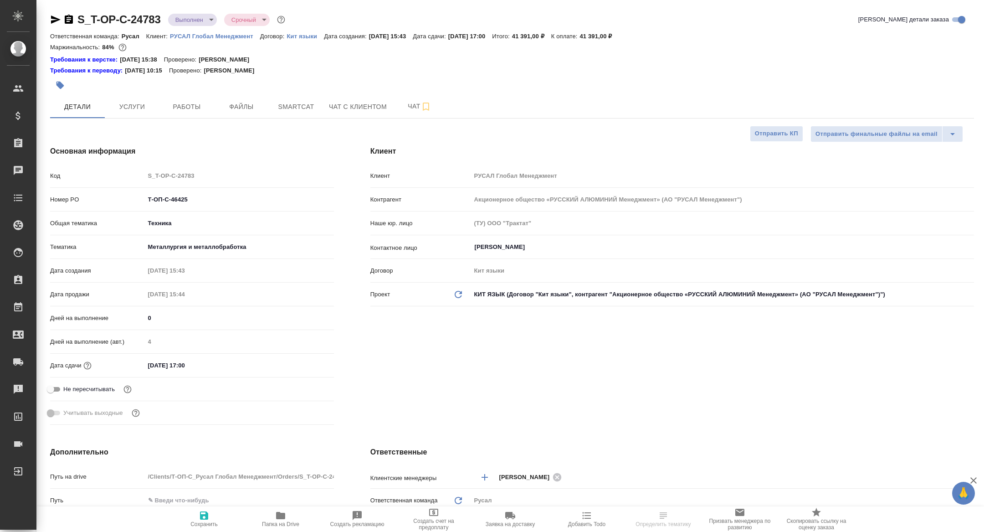
type textarea "x"
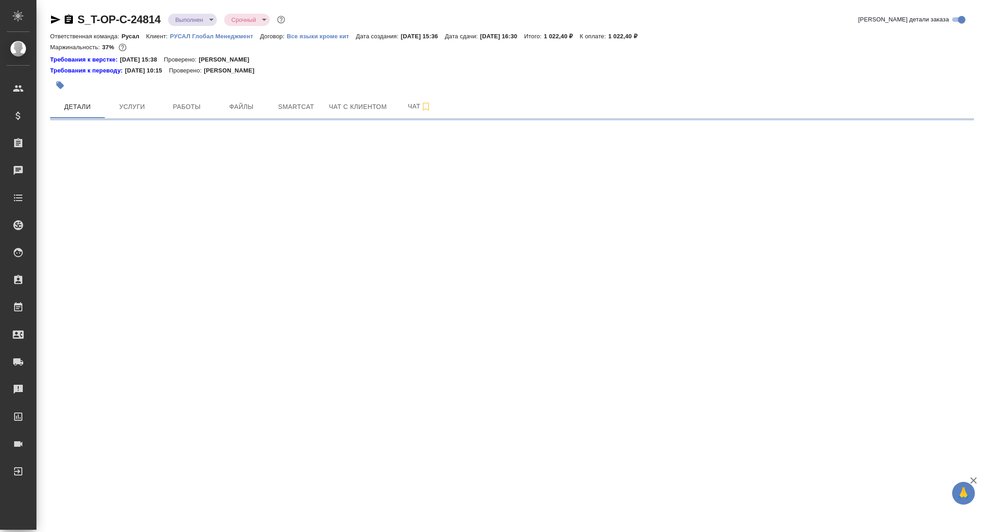
select select "RU"
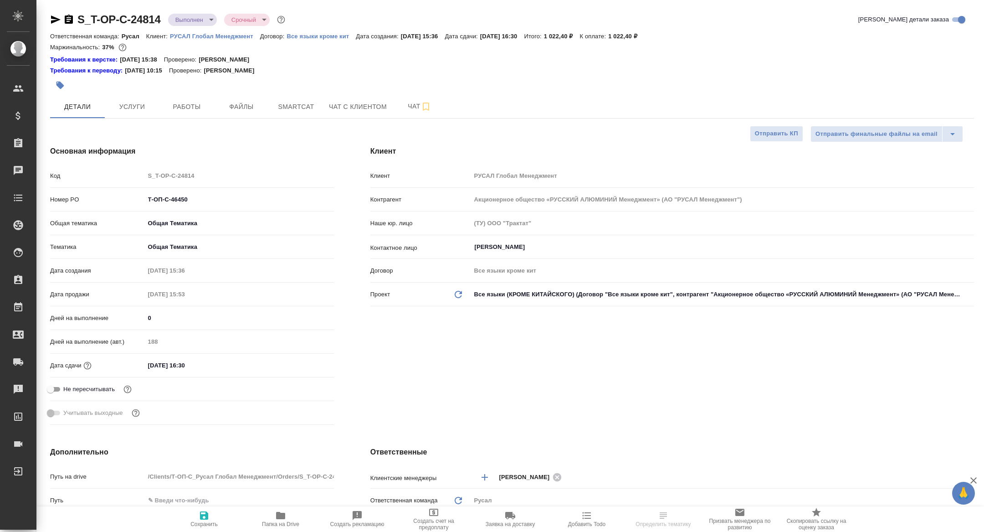
type textarea "x"
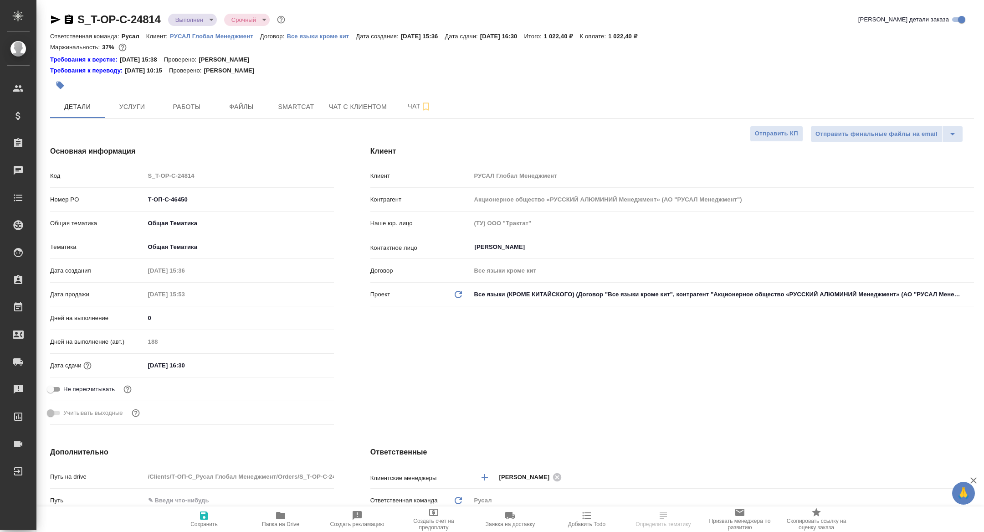
type textarea "x"
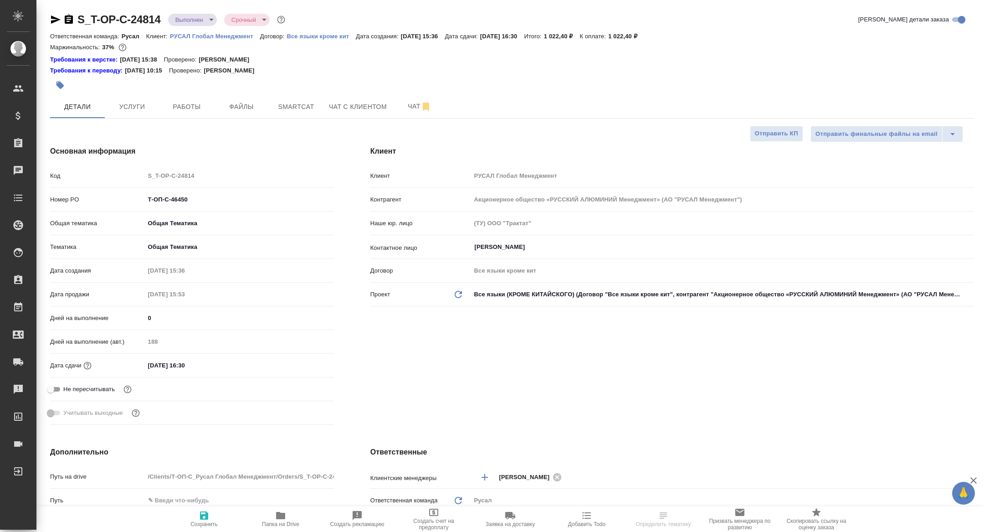
type textarea "x"
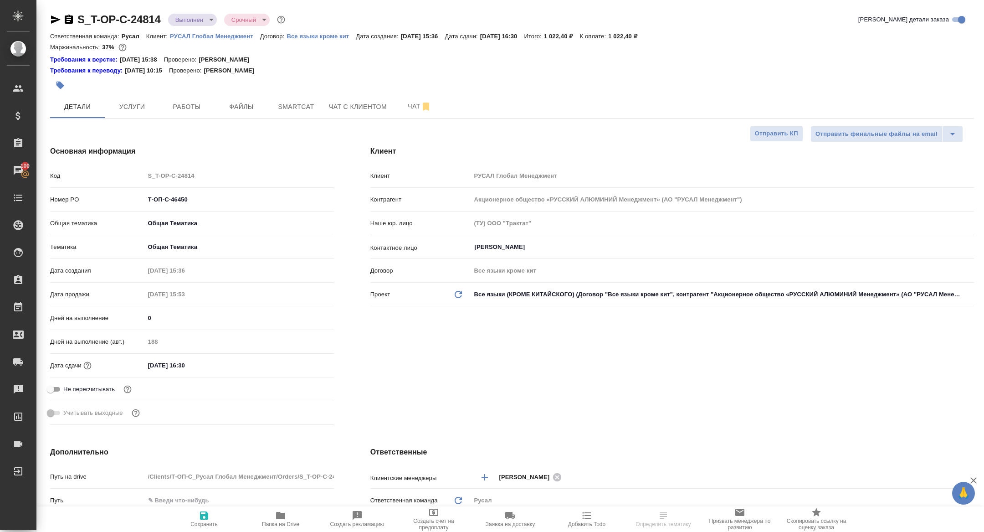
type textarea "x"
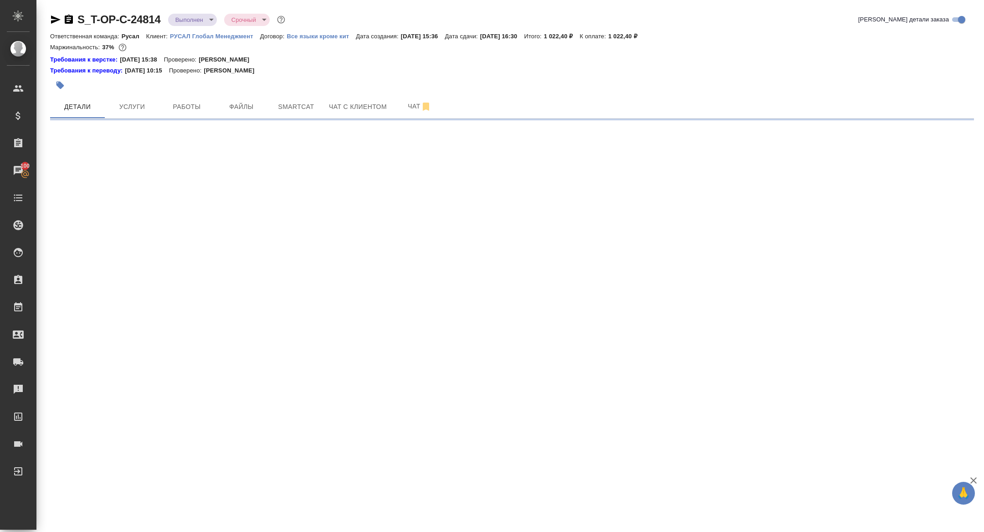
select select "RU"
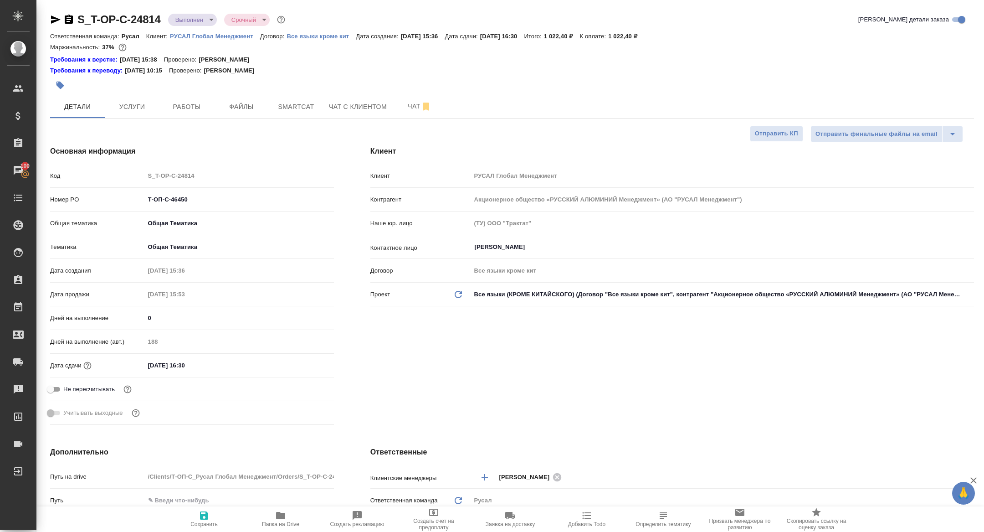
type textarea "x"
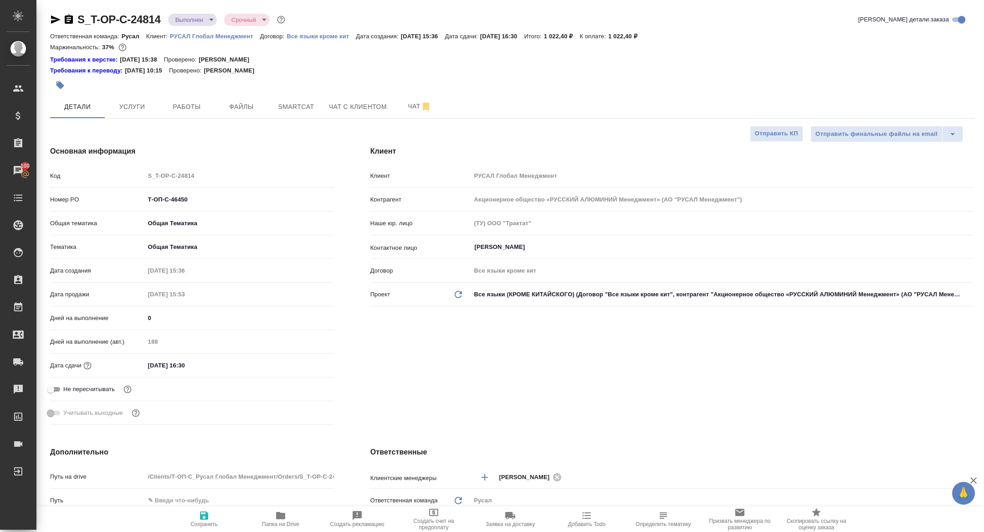
type textarea "x"
click at [185, 108] on span "Работы" at bounding box center [187, 106] width 44 height 11
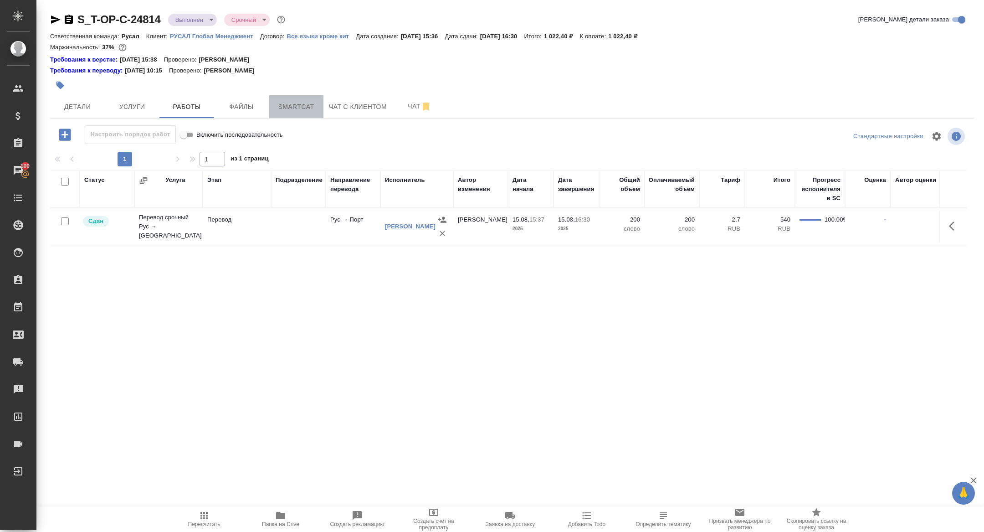
click at [291, 105] on span "Smartcat" at bounding box center [296, 106] width 44 height 11
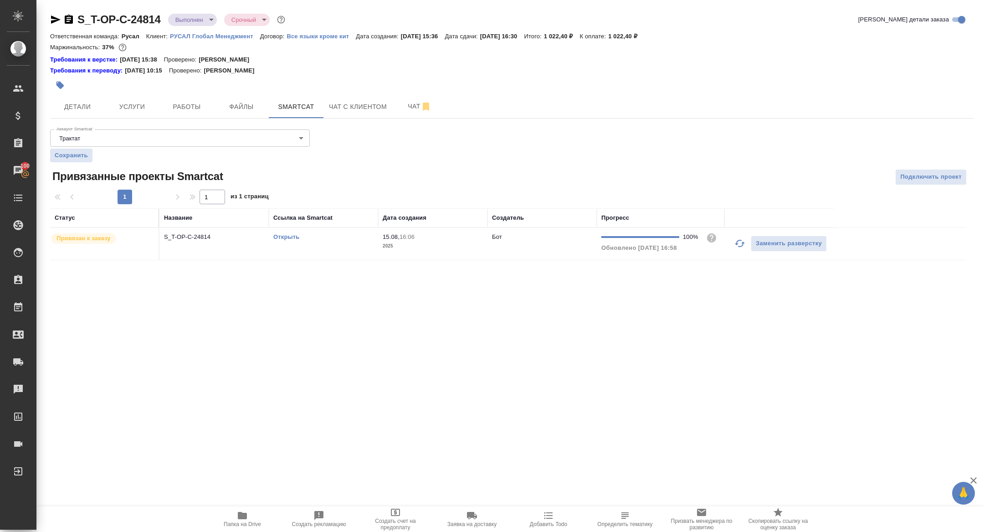
click at [281, 238] on link "Открыть" at bounding box center [286, 236] width 26 height 7
